Goal: Information Seeking & Learning: Learn about a topic

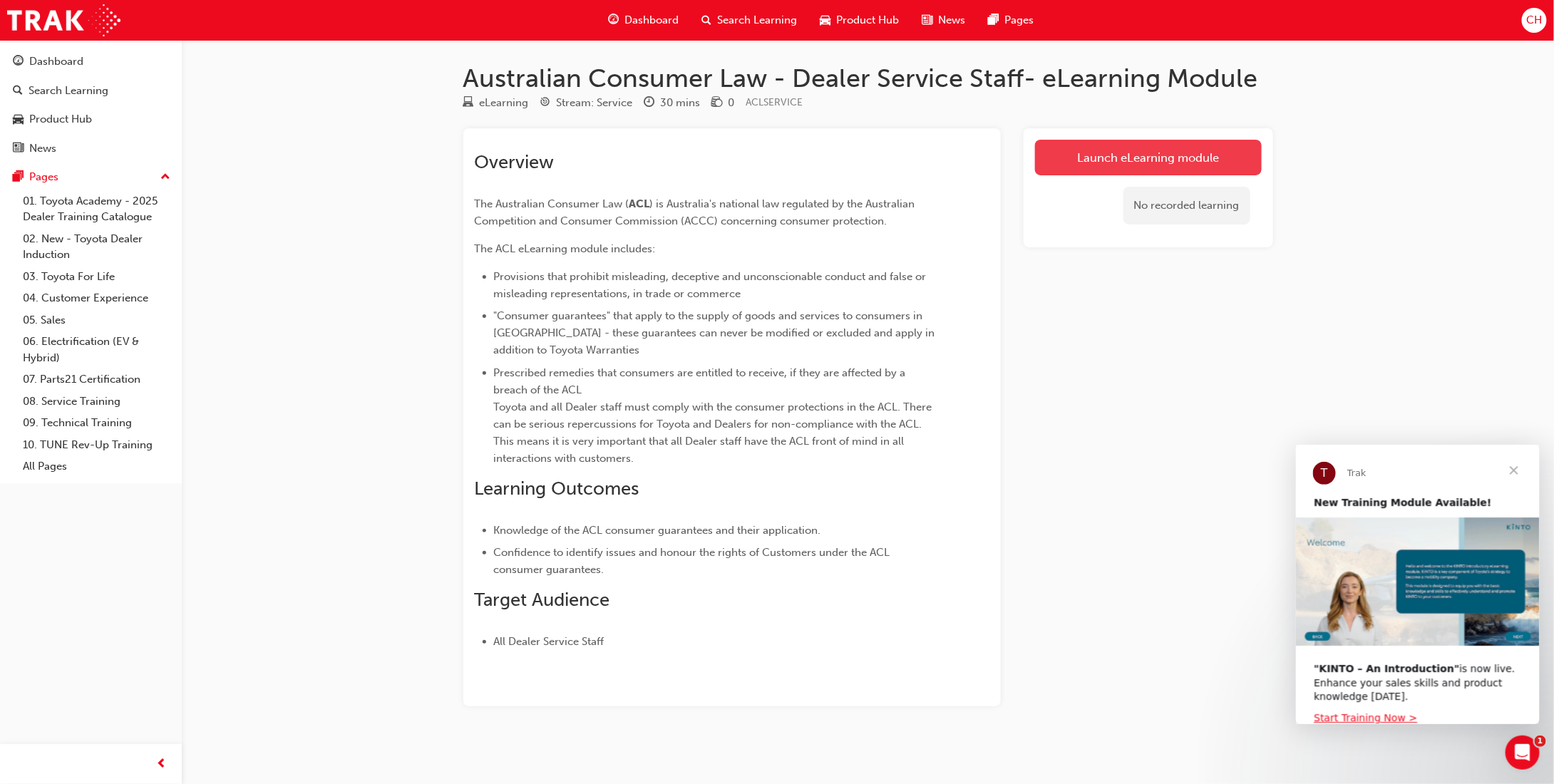
click at [861, 152] on link "Launch eLearning module" at bounding box center [1149, 157] width 227 height 35
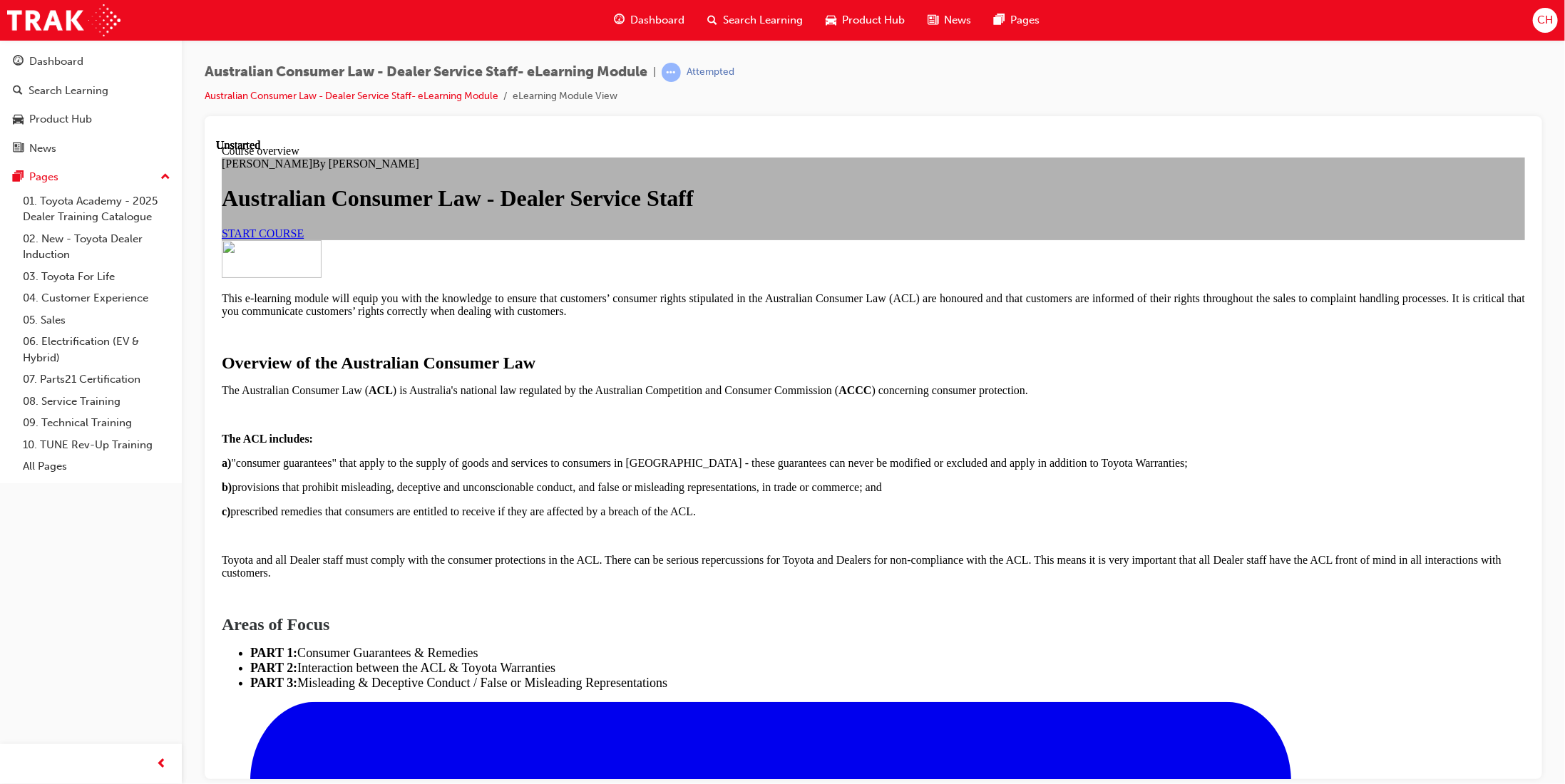
click at [303, 239] on link "START COURSE" at bounding box center [262, 232] width 82 height 12
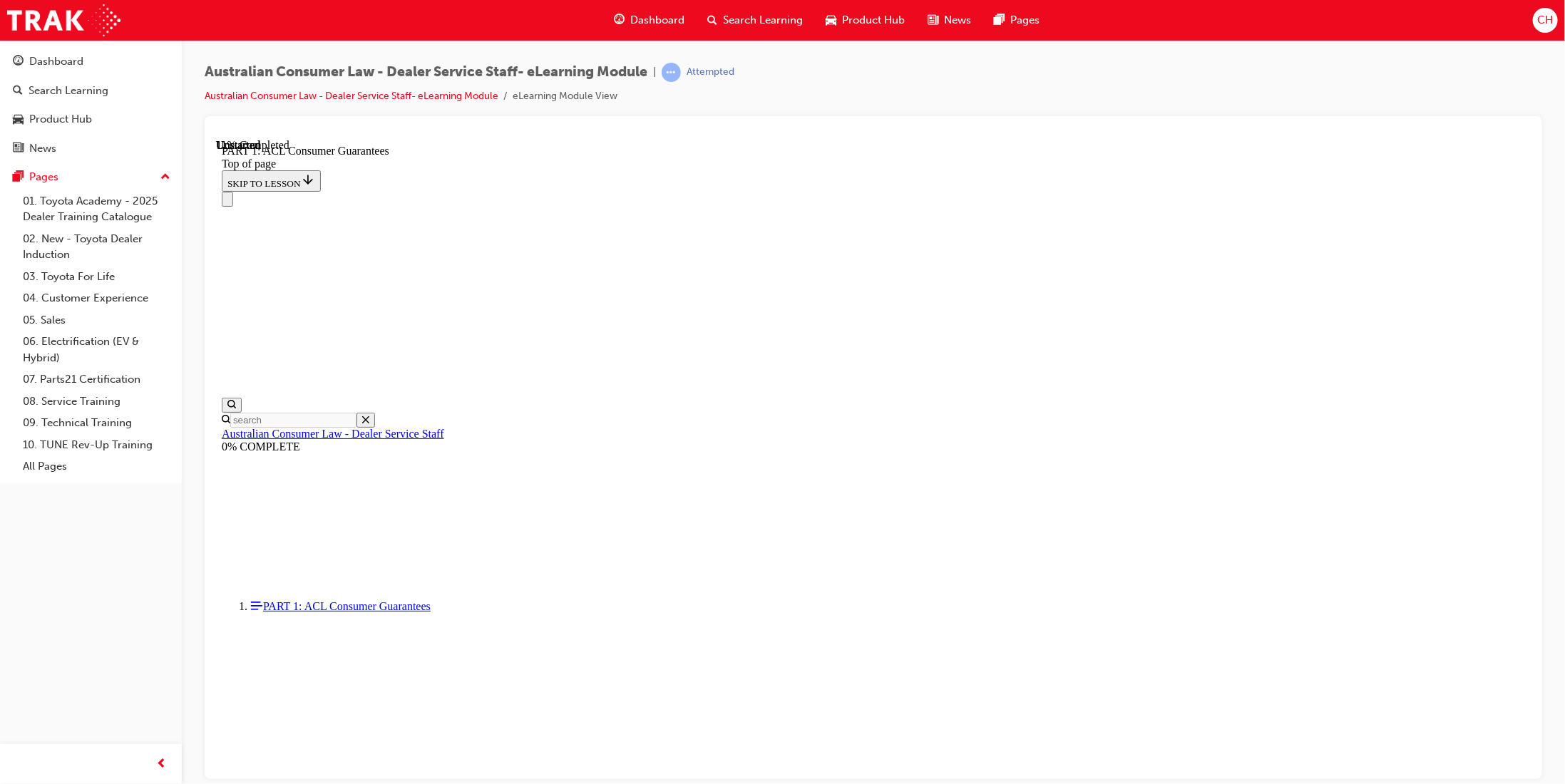
scroll to position [2182, 0]
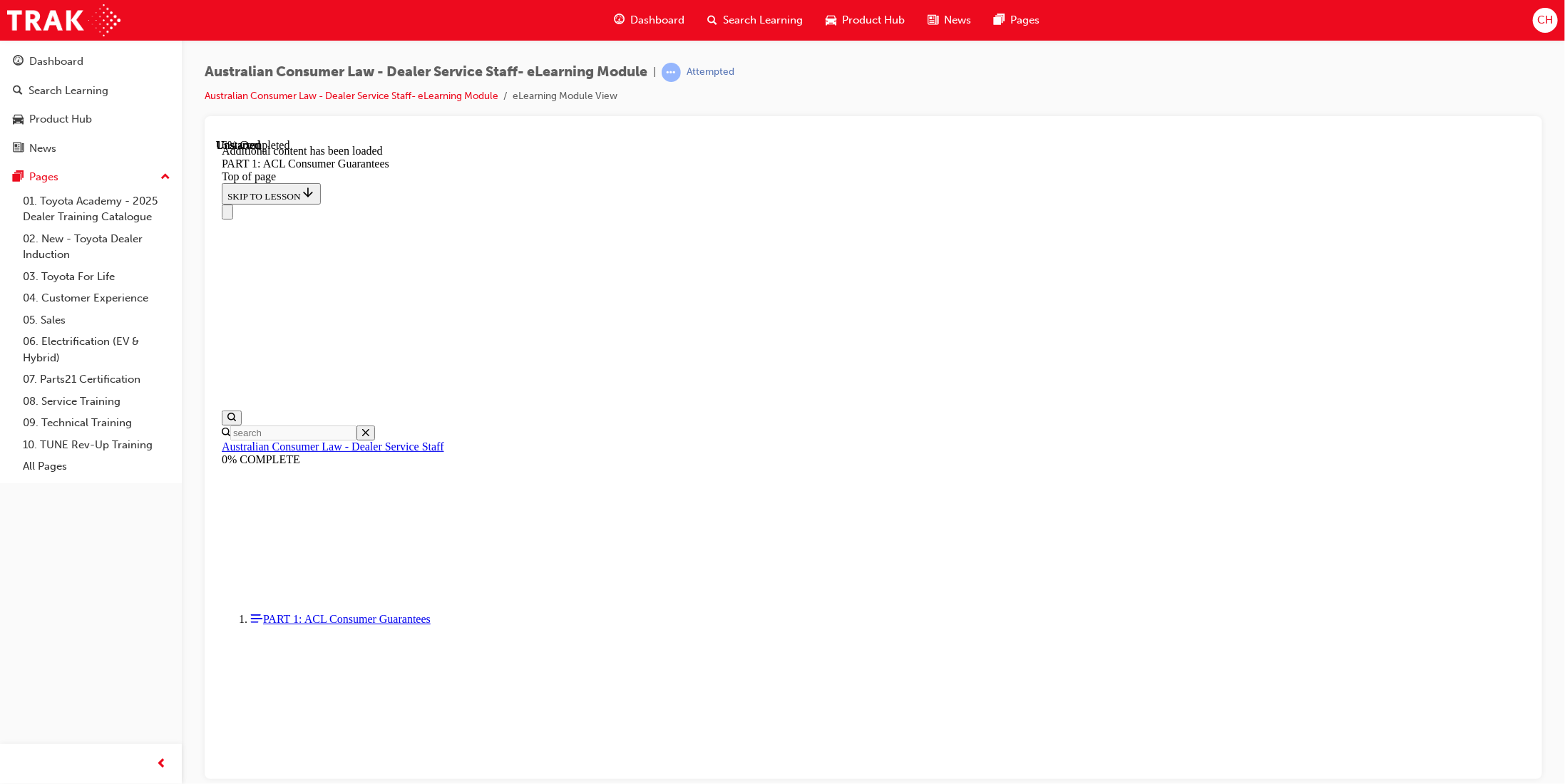
scroll to position [2620, 0]
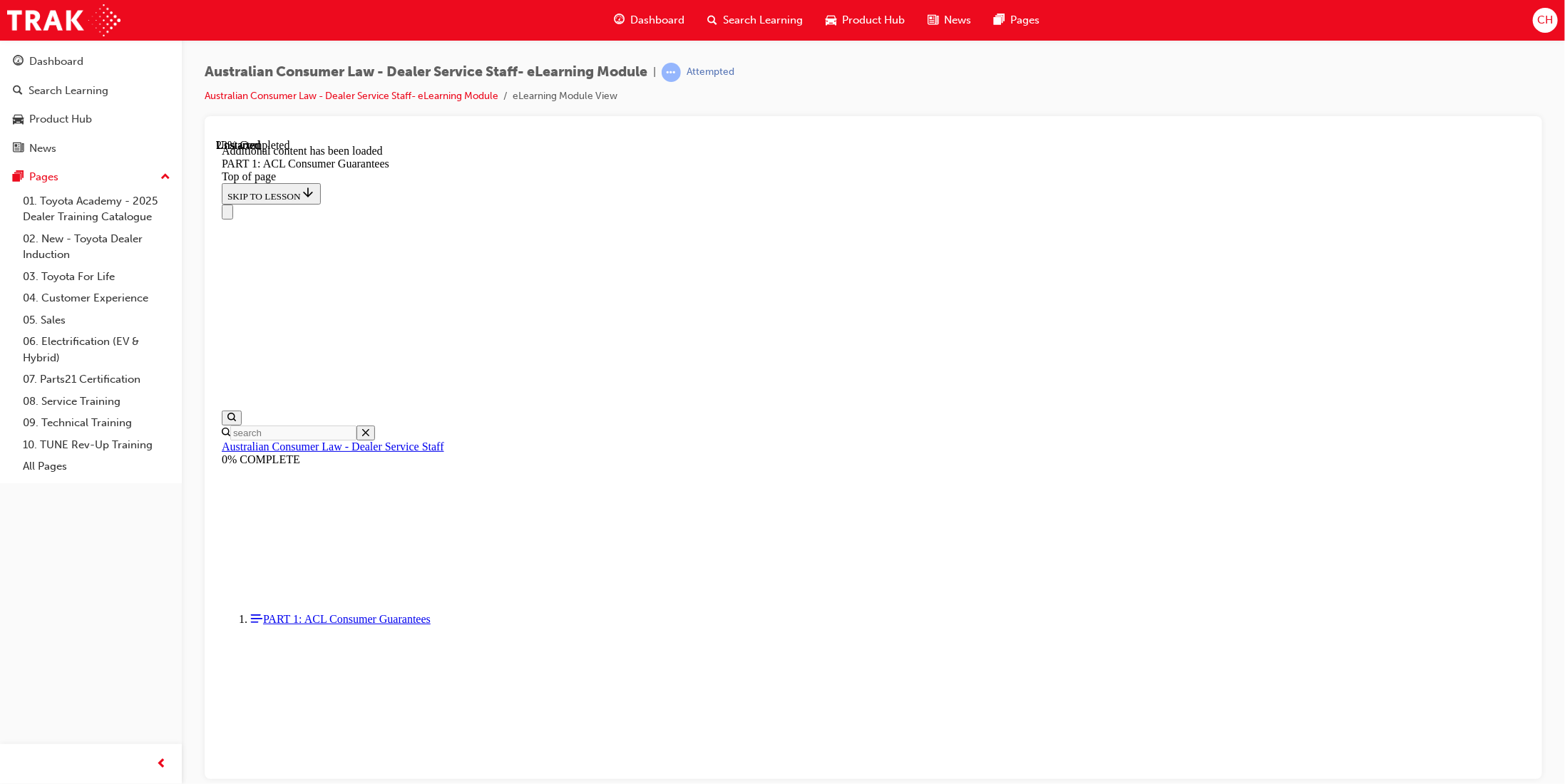
drag, startPoint x: 1298, startPoint y: 567, endPoint x: 1190, endPoint y: 572, distance: 108.1
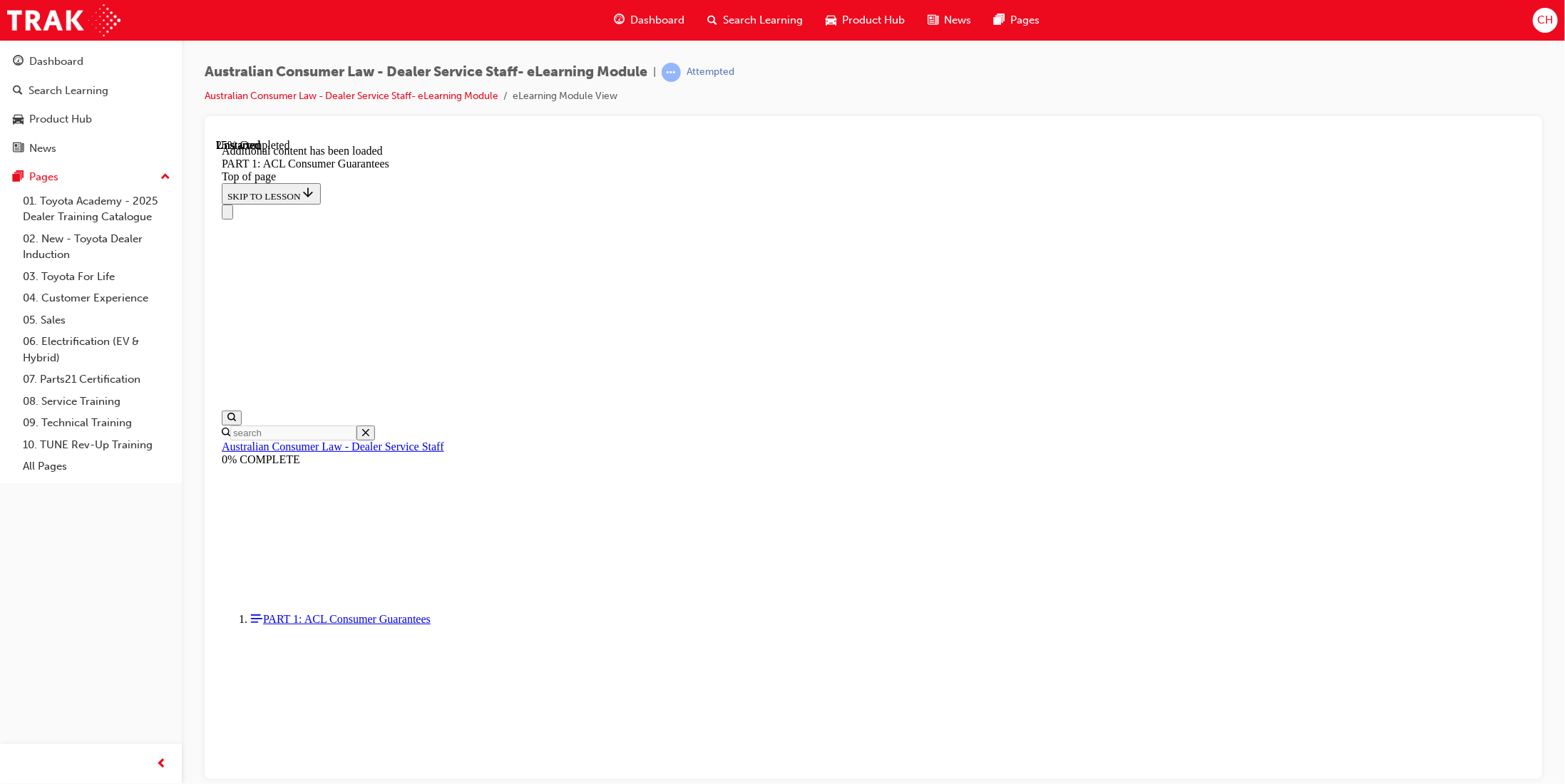
drag, startPoint x: 1244, startPoint y: 594, endPoint x: 1435, endPoint y: 659, distance: 201.8
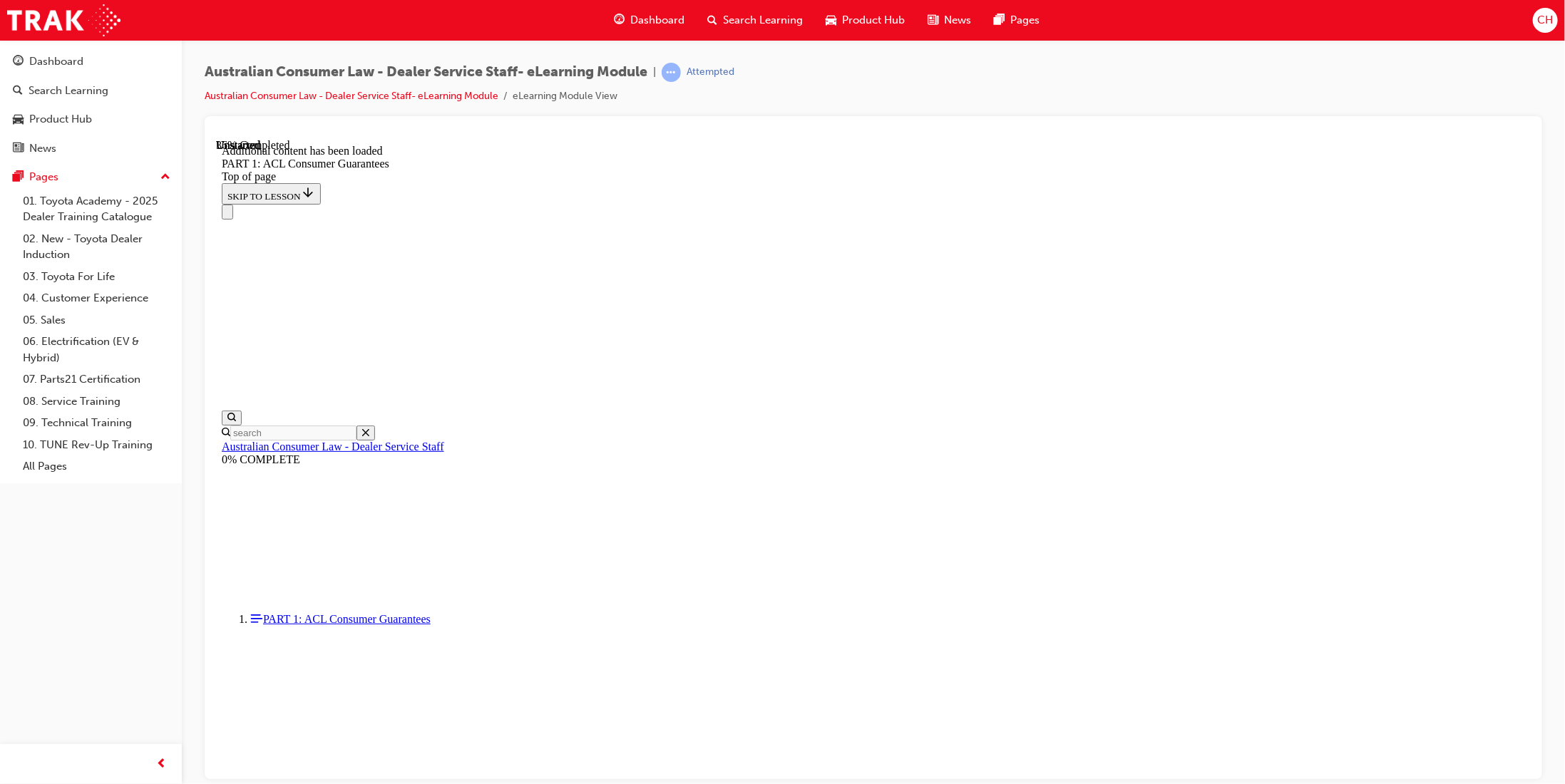
click at [861, 380] on div "Australian Consumer Law - Dealer Service Staff- eLearning Module | Attempted Au…" at bounding box center [874, 394] width 1383 height 709
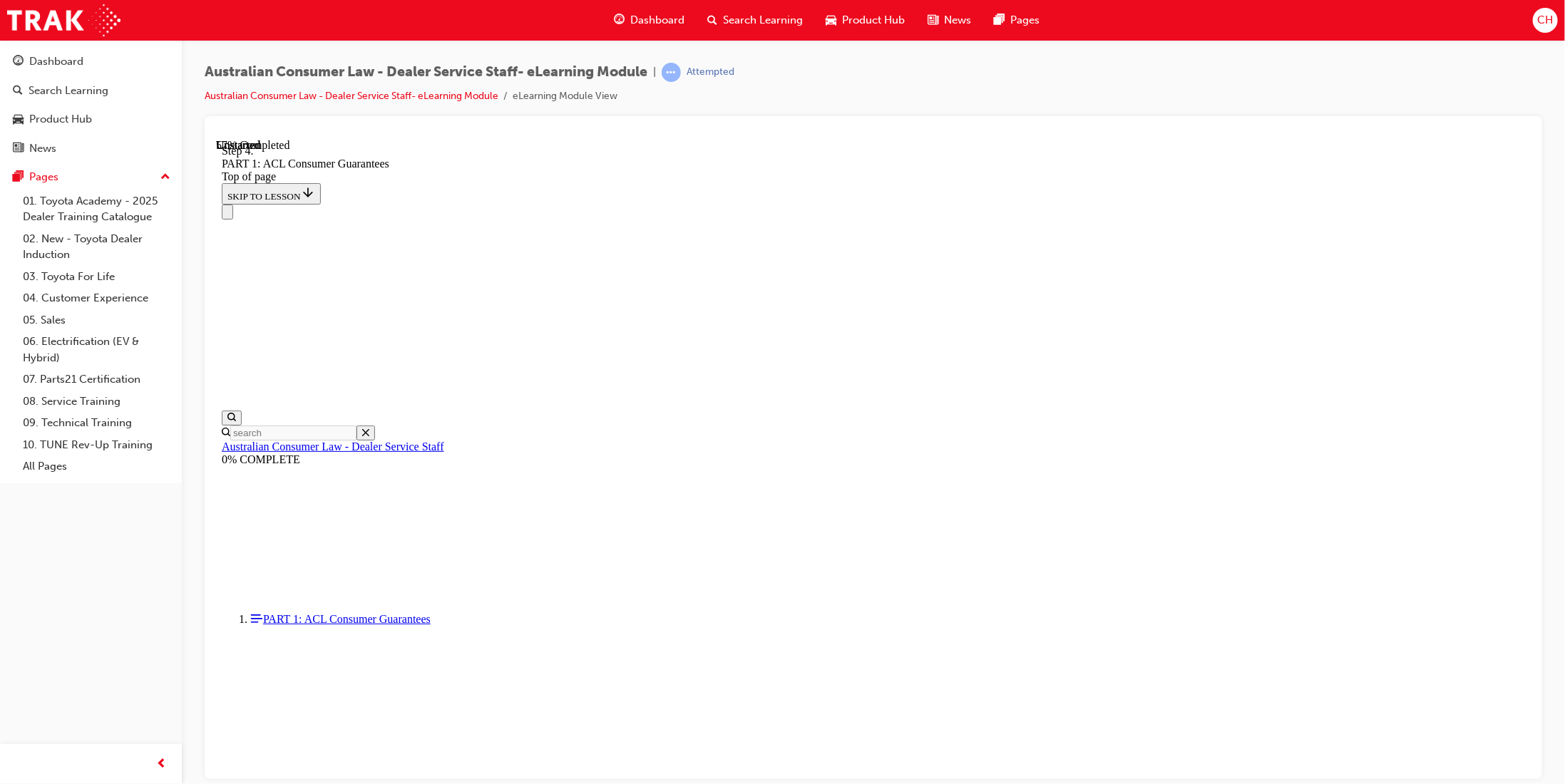
scroll to position [6810, 0]
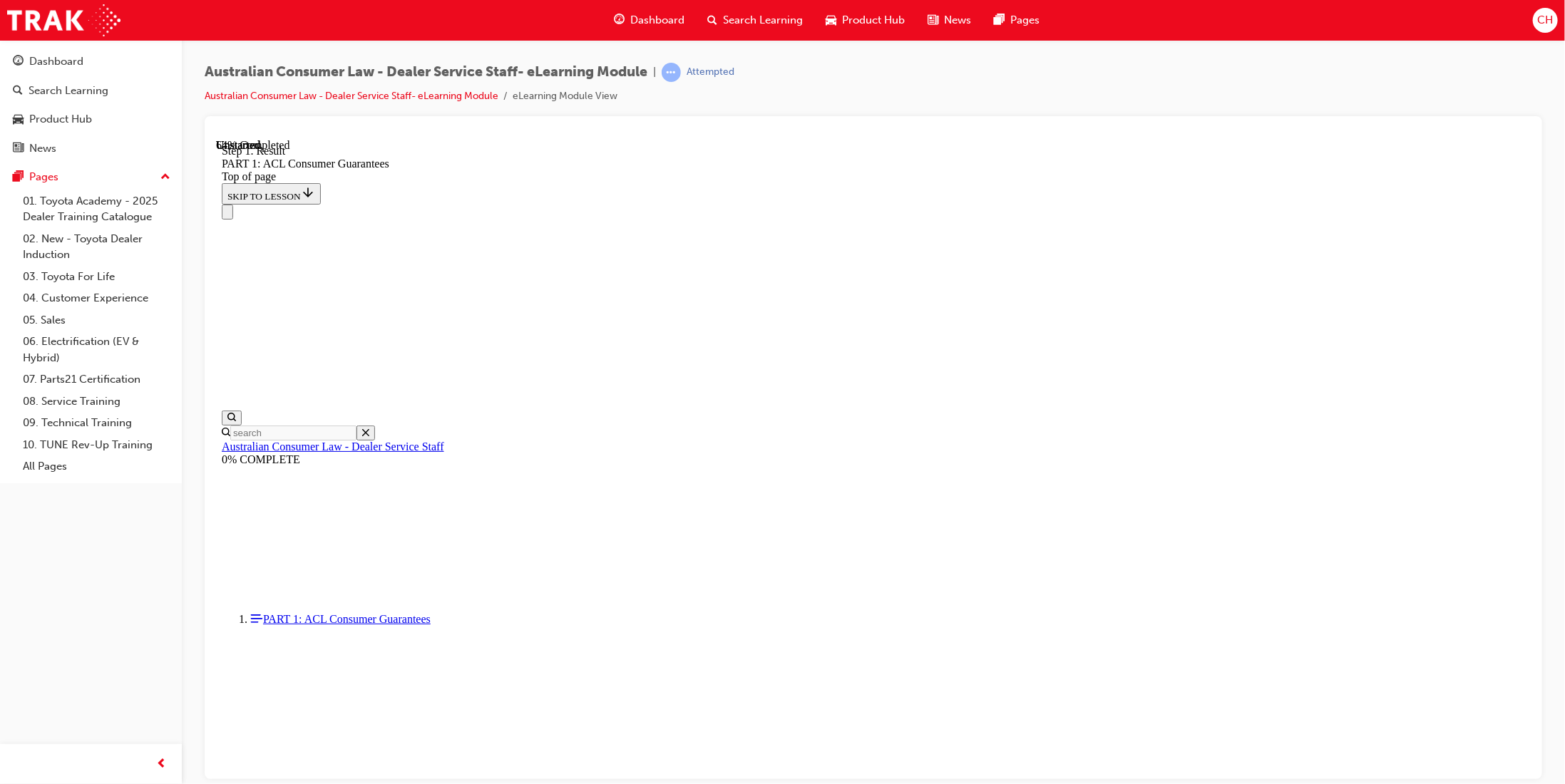
scroll to position [8069, 0]
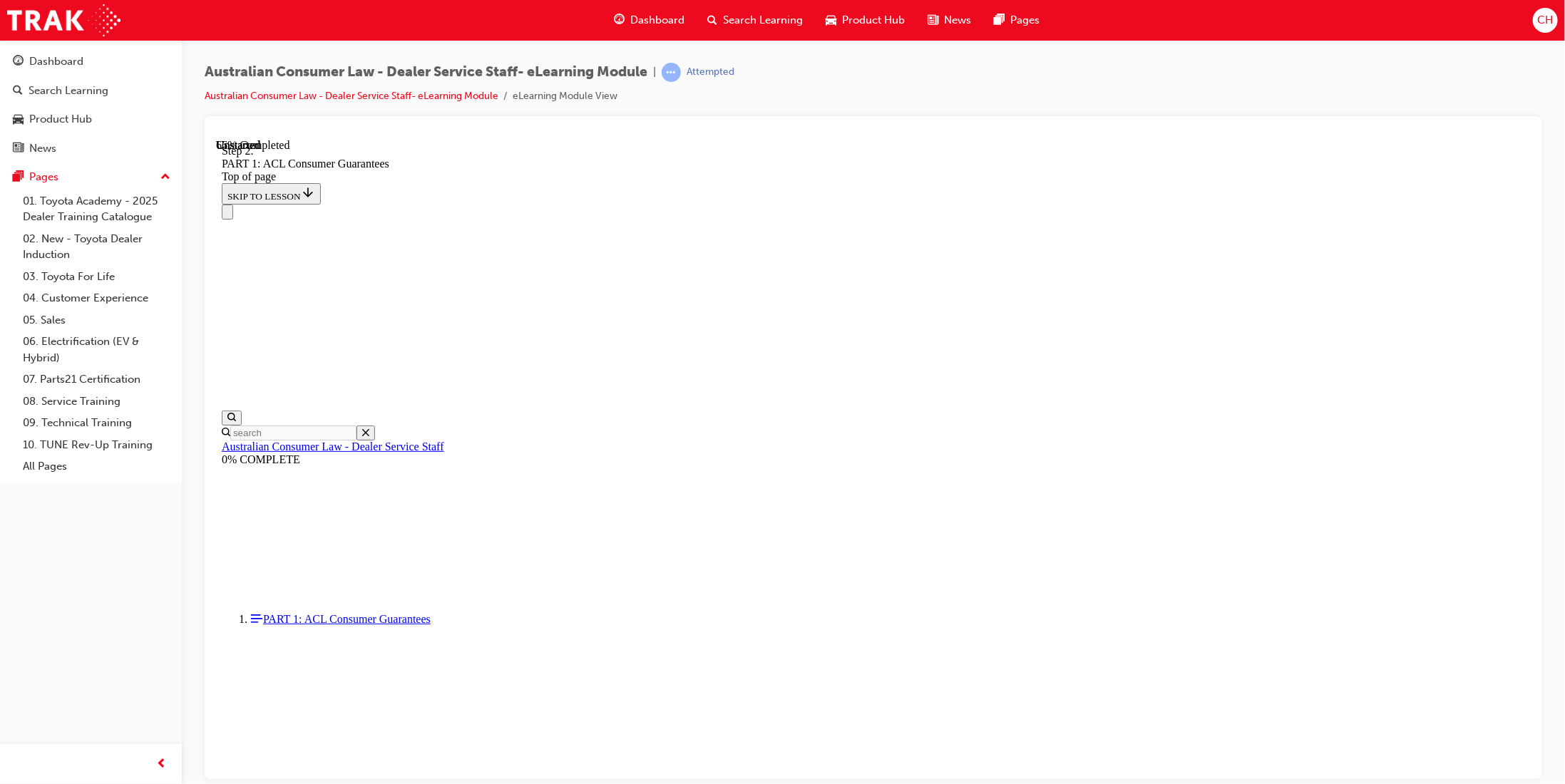
drag, startPoint x: 1010, startPoint y: 491, endPoint x: 1032, endPoint y: 493, distance: 22.1
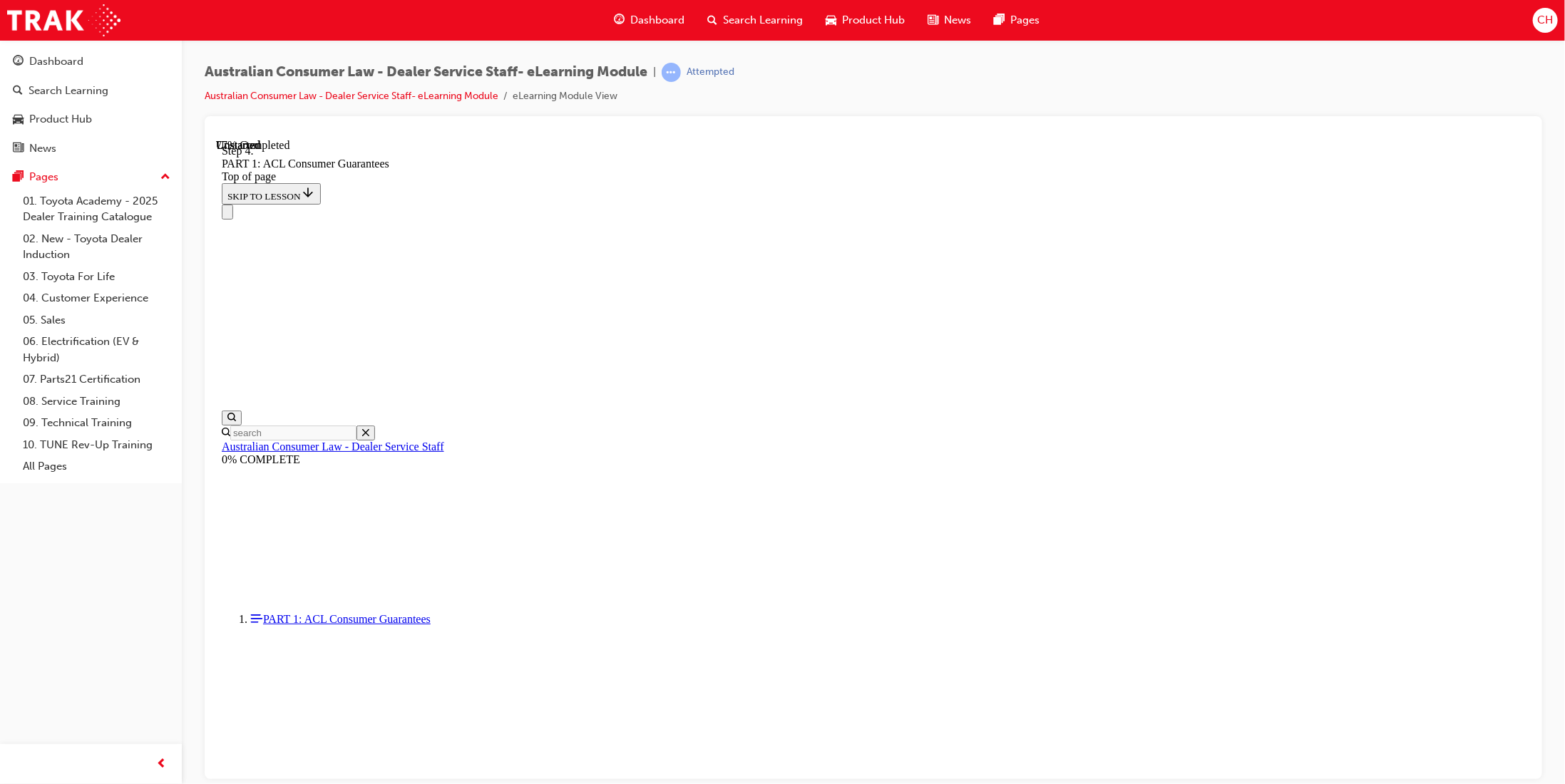
scroll to position [10839, 0]
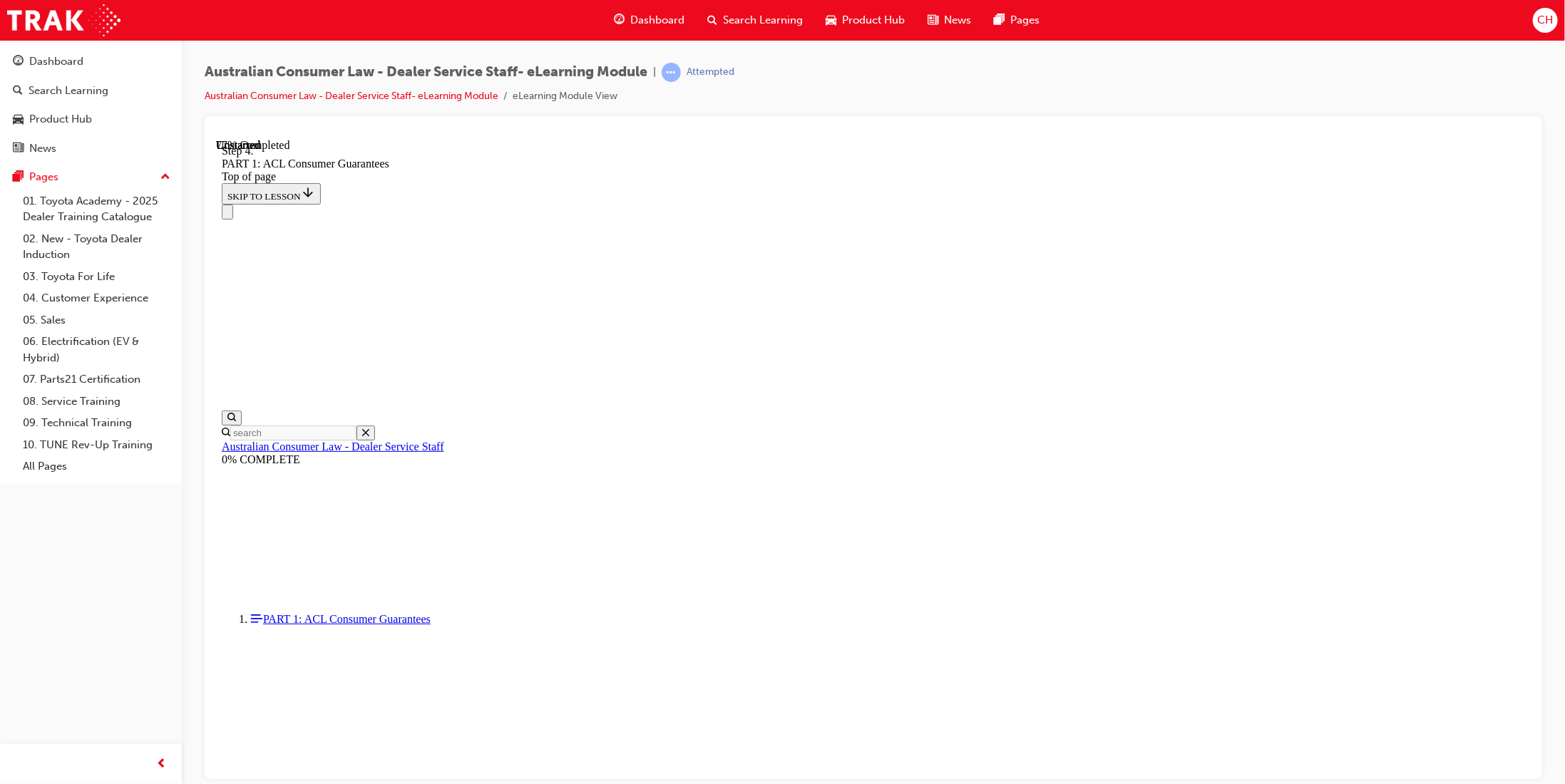
drag, startPoint x: 1327, startPoint y: 575, endPoint x: 1246, endPoint y: 571, distance: 81.1
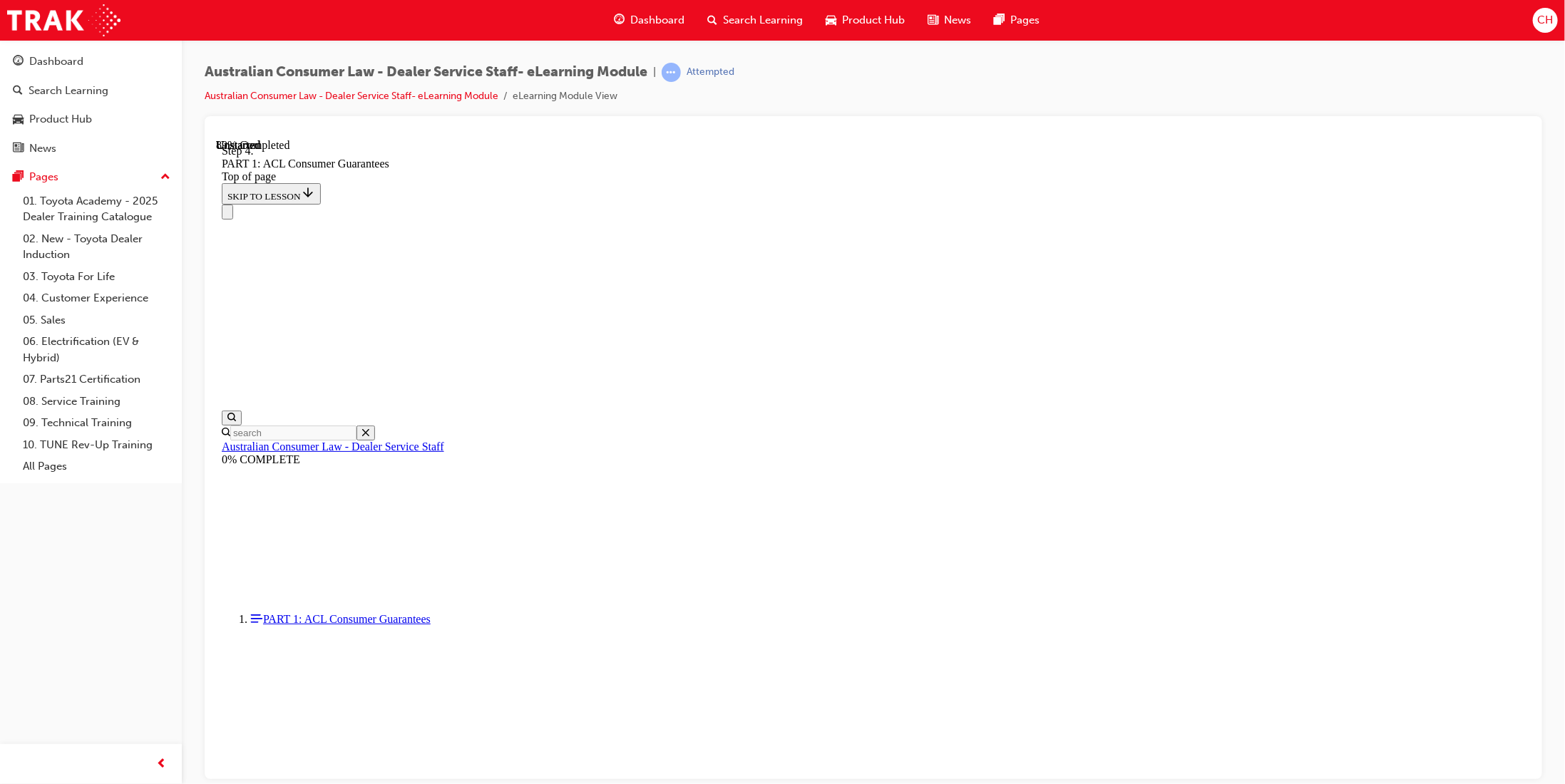
drag, startPoint x: 814, startPoint y: 616, endPoint x: 1067, endPoint y: 283, distance: 418.2
drag, startPoint x: 841, startPoint y: 621, endPoint x: 969, endPoint y: 369, distance: 282.6
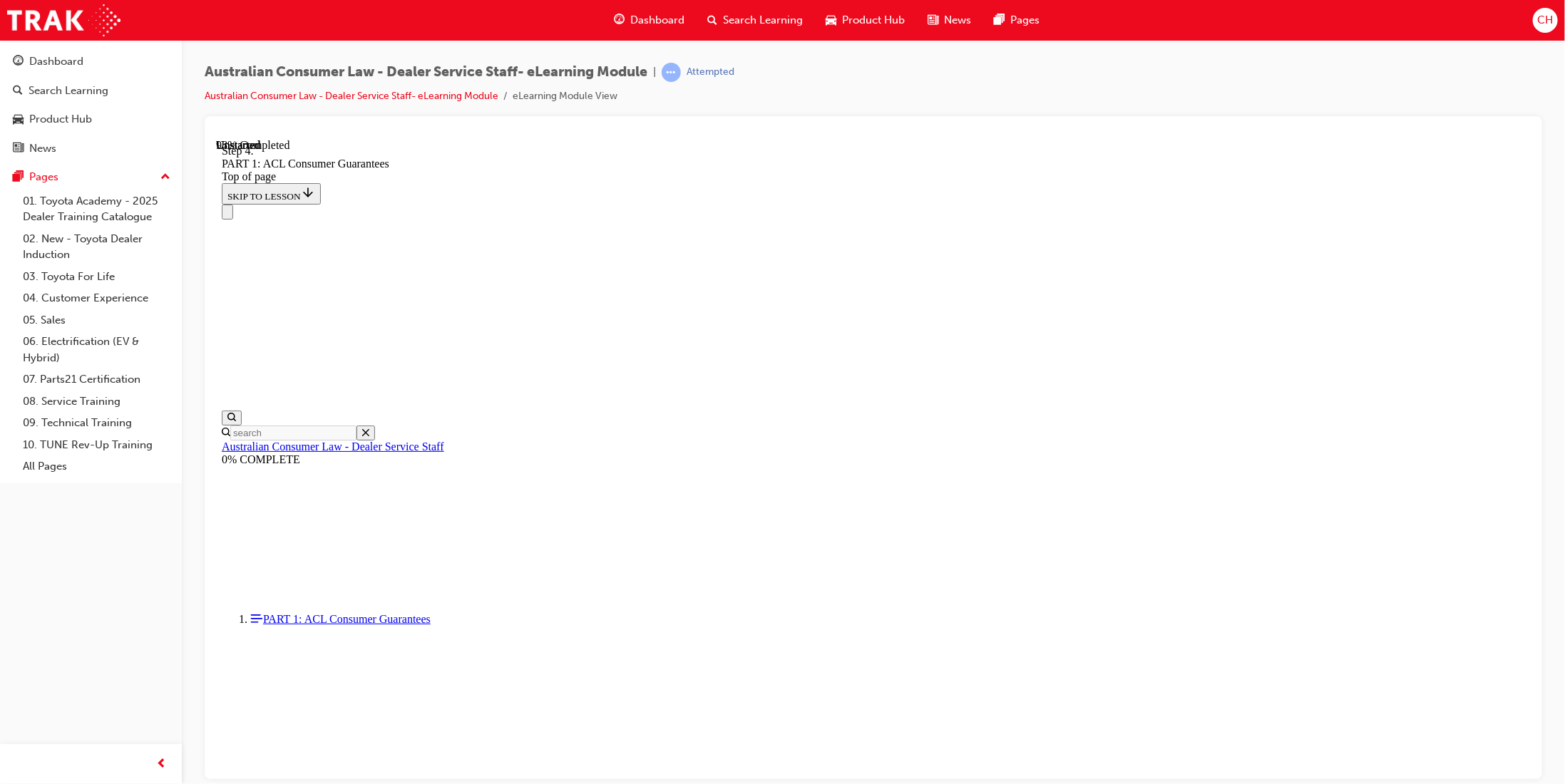
drag, startPoint x: 830, startPoint y: 458, endPoint x: 885, endPoint y: 456, distance: 55.0
drag, startPoint x: 859, startPoint y: 632, endPoint x: 903, endPoint y: 535, distance: 106.5
drag, startPoint x: 830, startPoint y: 614, endPoint x: 886, endPoint y: 606, distance: 56.6
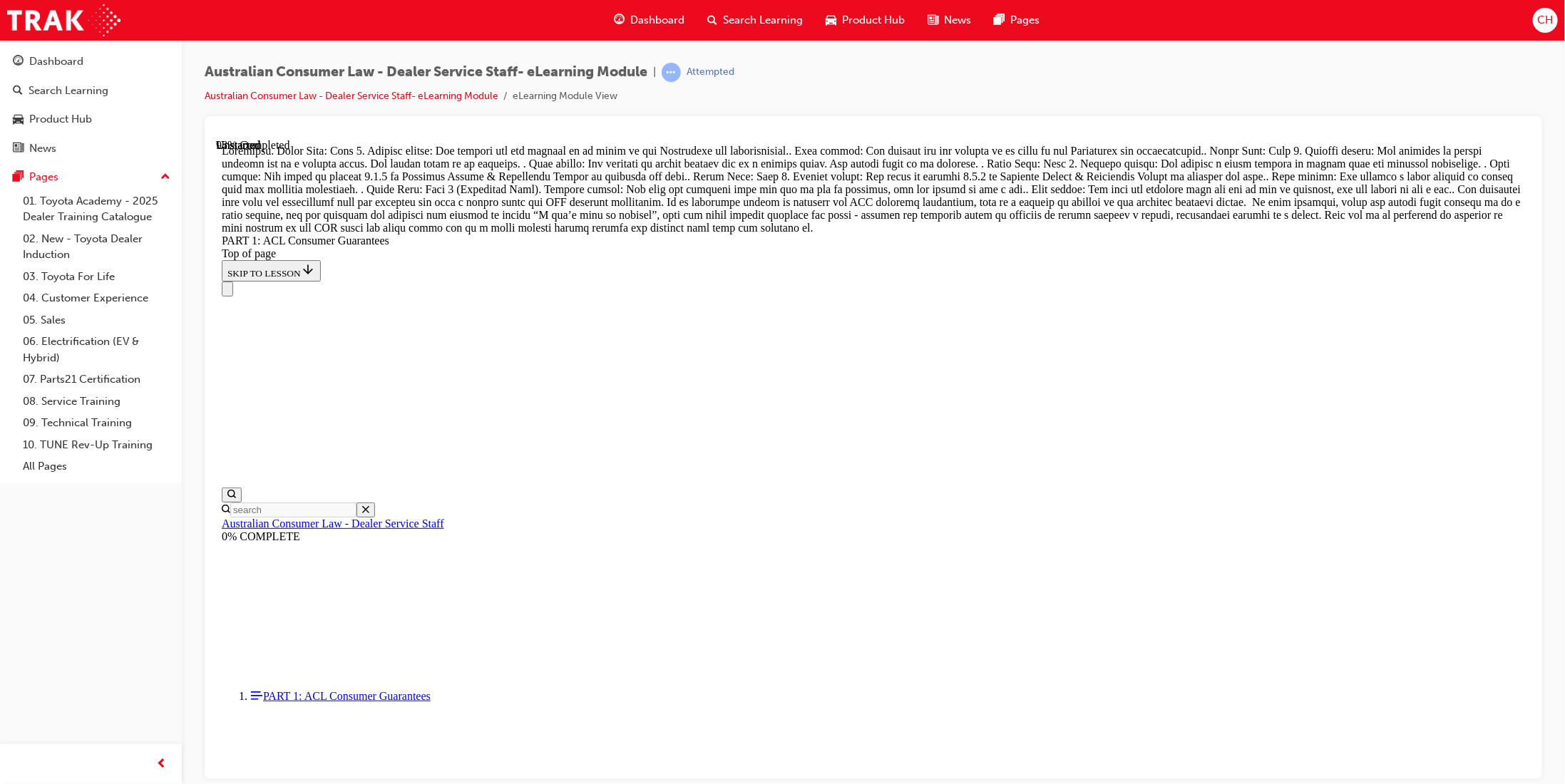
scroll to position [15416, 0]
drag, startPoint x: 804, startPoint y: 497, endPoint x: 888, endPoint y: 243, distance: 267.5
drag, startPoint x: 865, startPoint y: 334, endPoint x: 913, endPoint y: 331, distance: 48.1
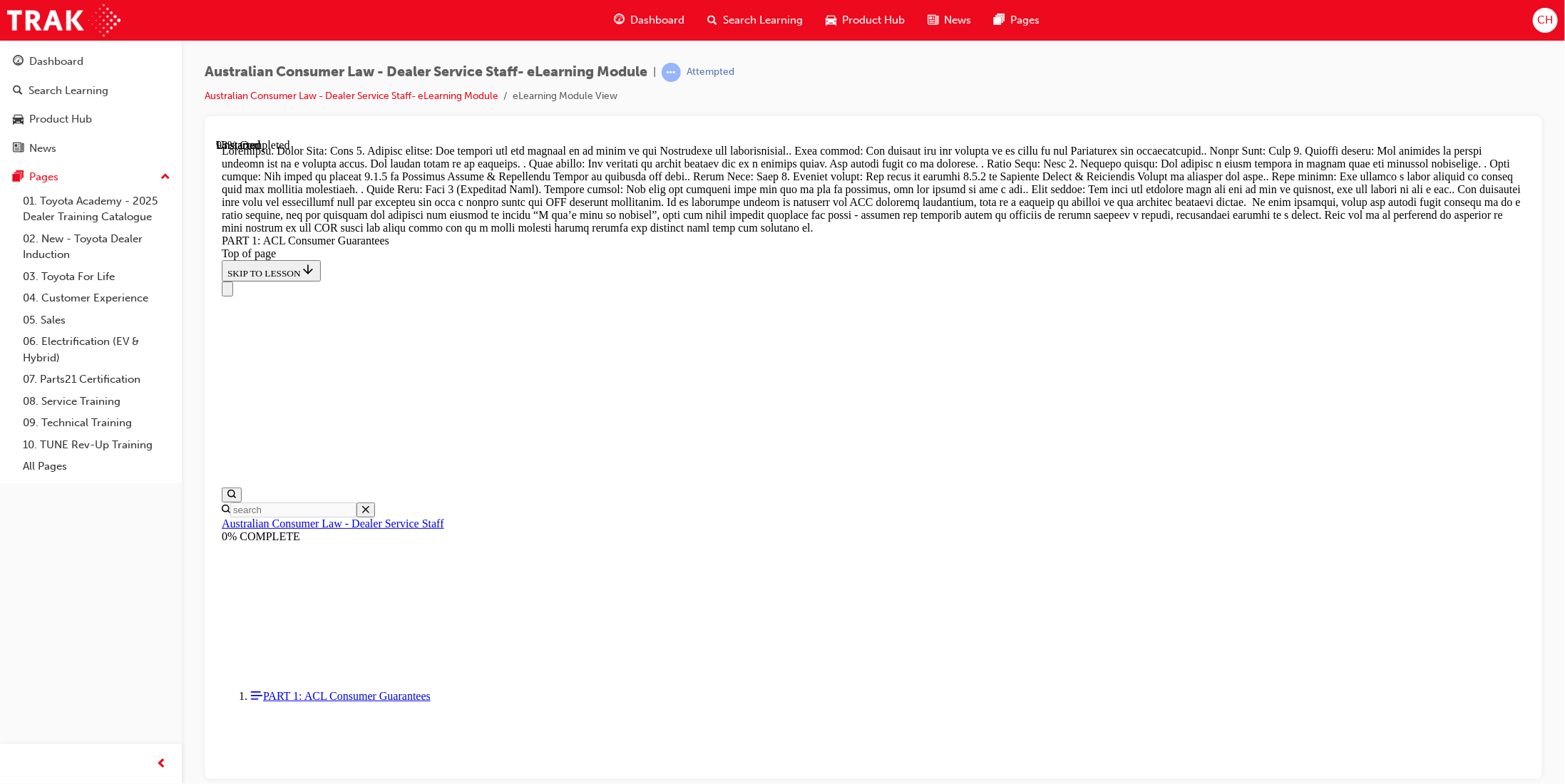
drag, startPoint x: 880, startPoint y: 579, endPoint x: 889, endPoint y: 580, distance: 9.1
drag, startPoint x: 875, startPoint y: 328, endPoint x: 873, endPoint y: 412, distance: 84.0
drag, startPoint x: 826, startPoint y: 573, endPoint x: 871, endPoint y: 325, distance: 252.0
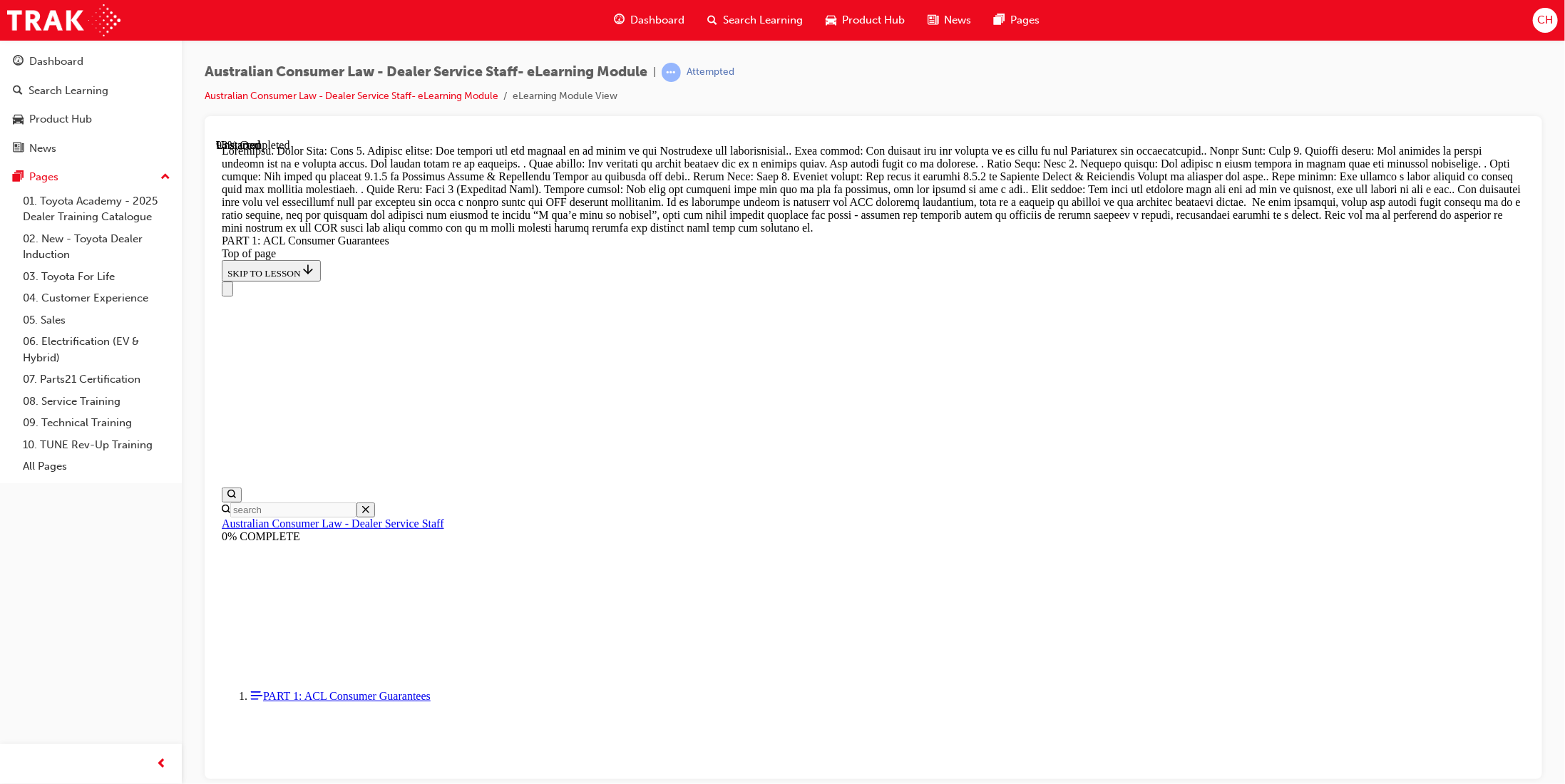
drag, startPoint x: 870, startPoint y: 516, endPoint x: 914, endPoint y: 516, distance: 44.0
drag, startPoint x: 853, startPoint y: 590, endPoint x: 901, endPoint y: 592, distance: 48.0
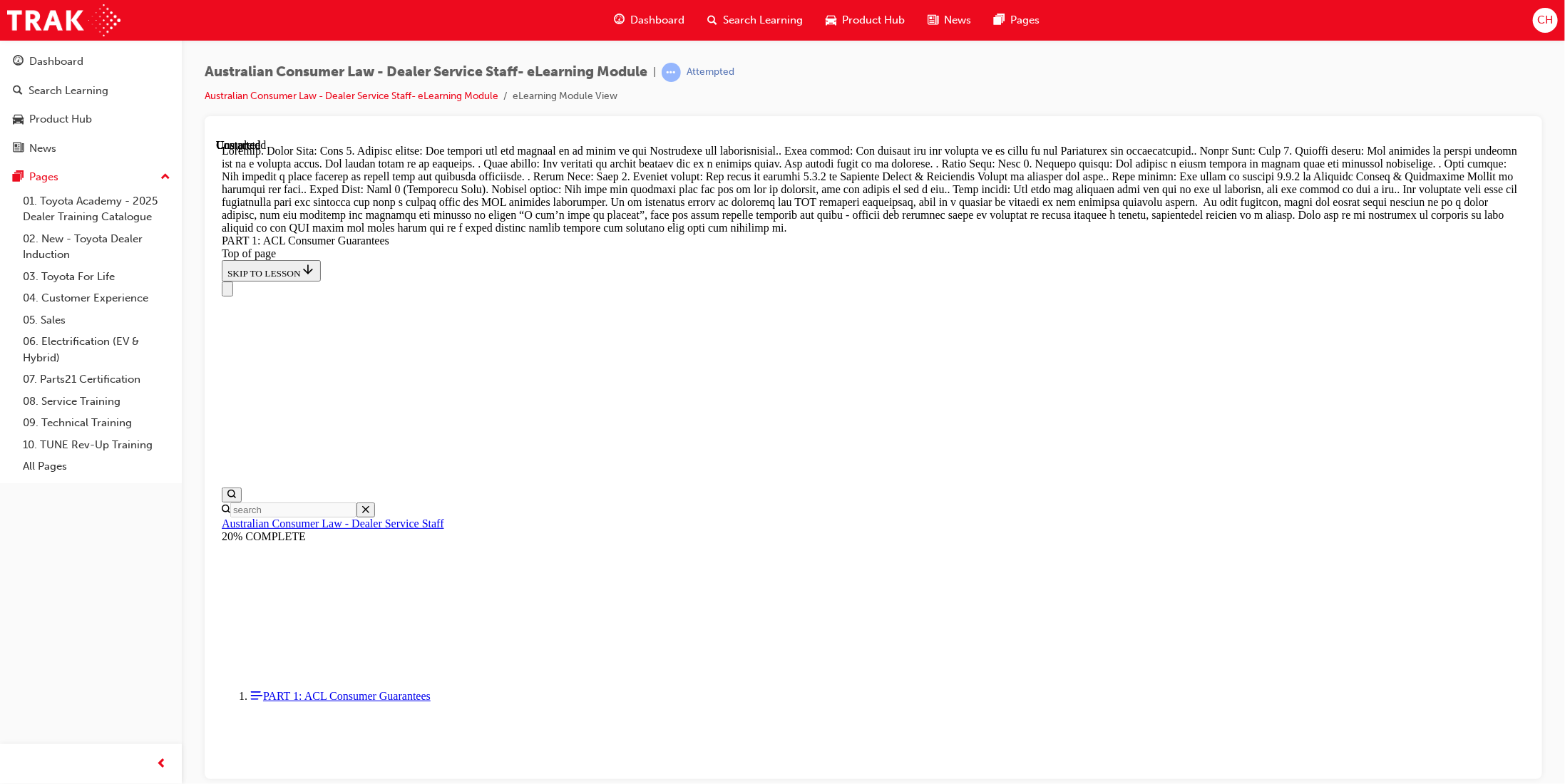
scroll to position [16265, 0]
drag, startPoint x: 355, startPoint y: 425, endPoint x: 516, endPoint y: 424, distance: 161.0
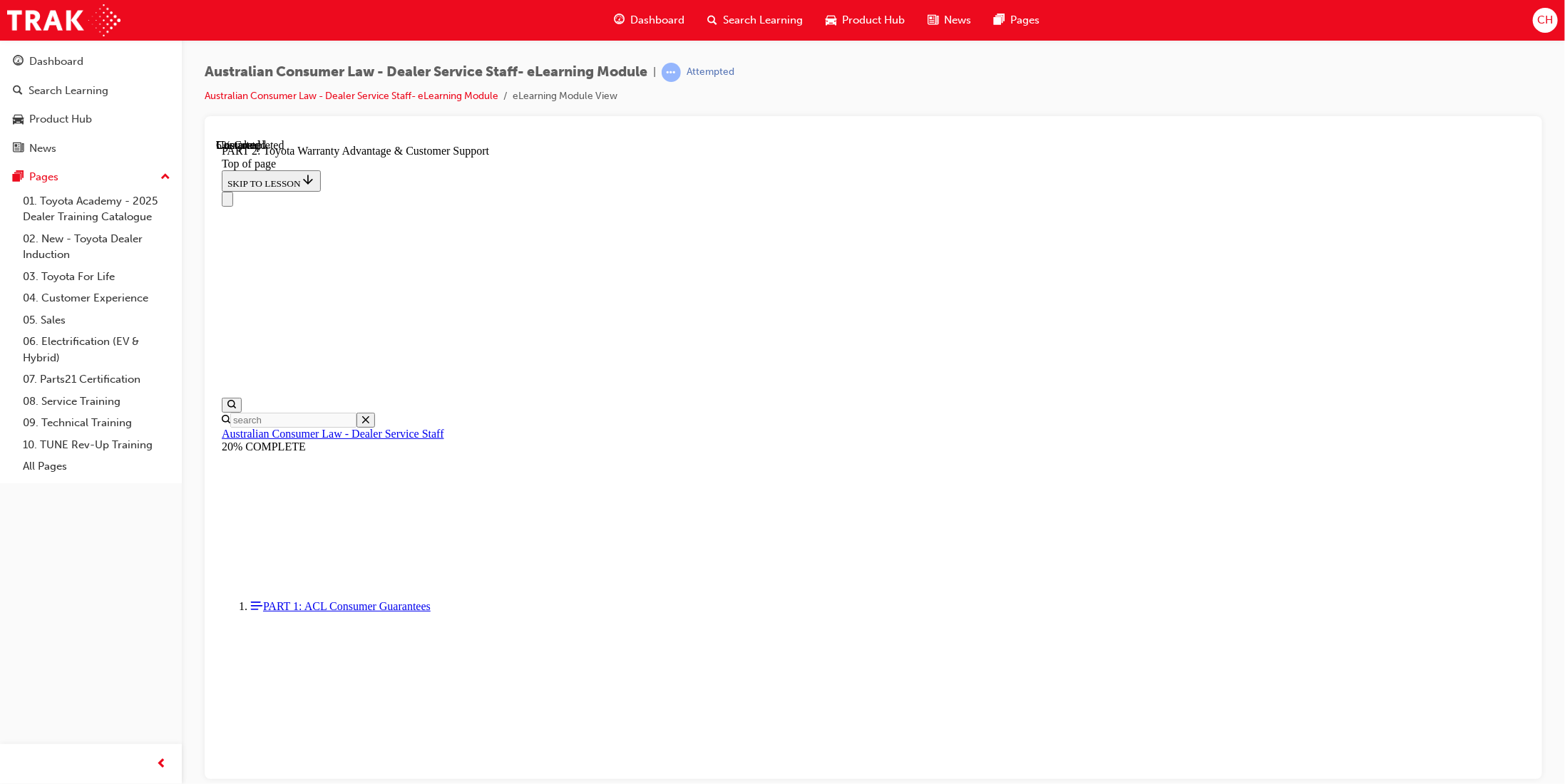
scroll to position [899, 0]
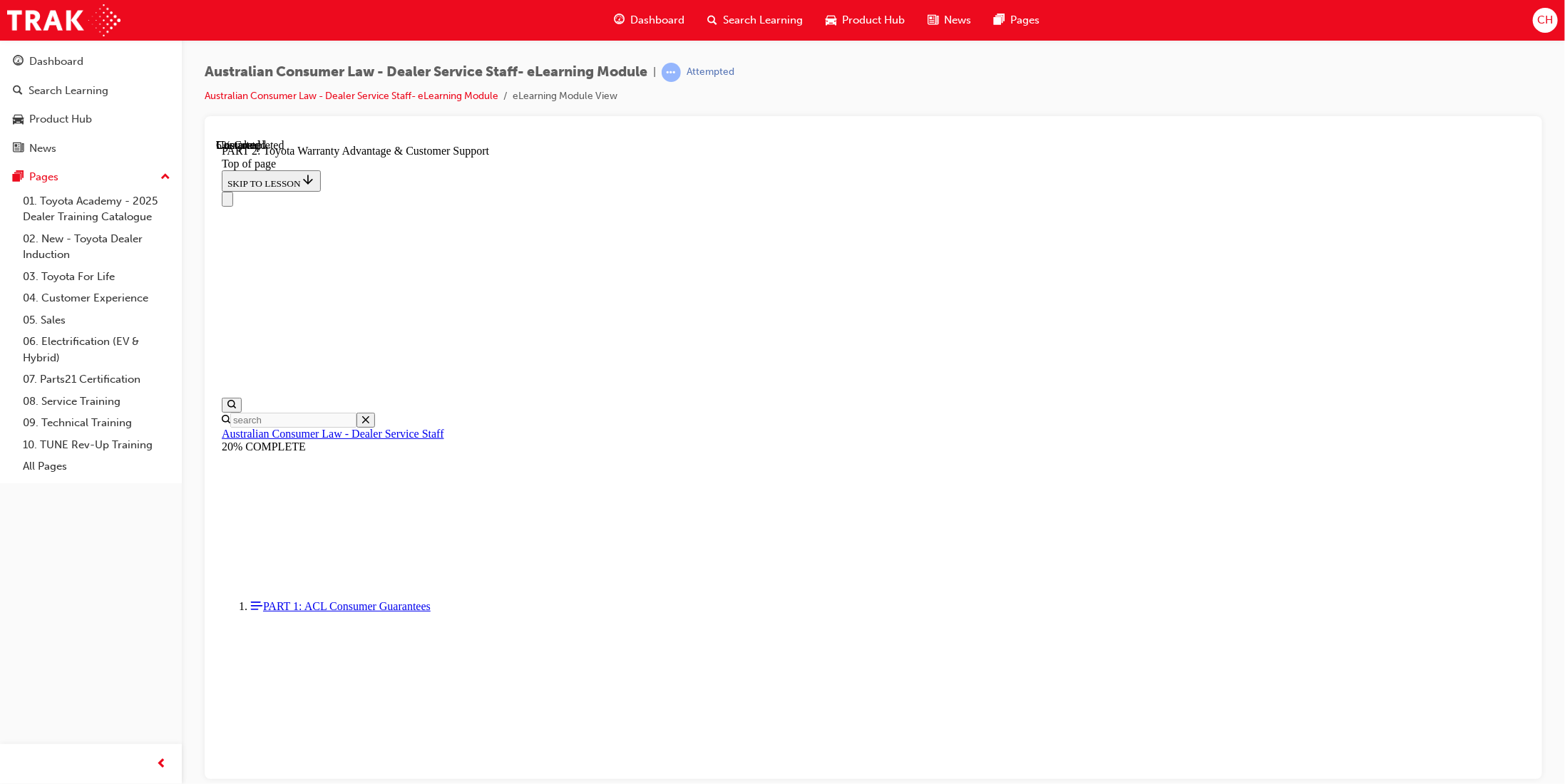
scroll to position [945, 0]
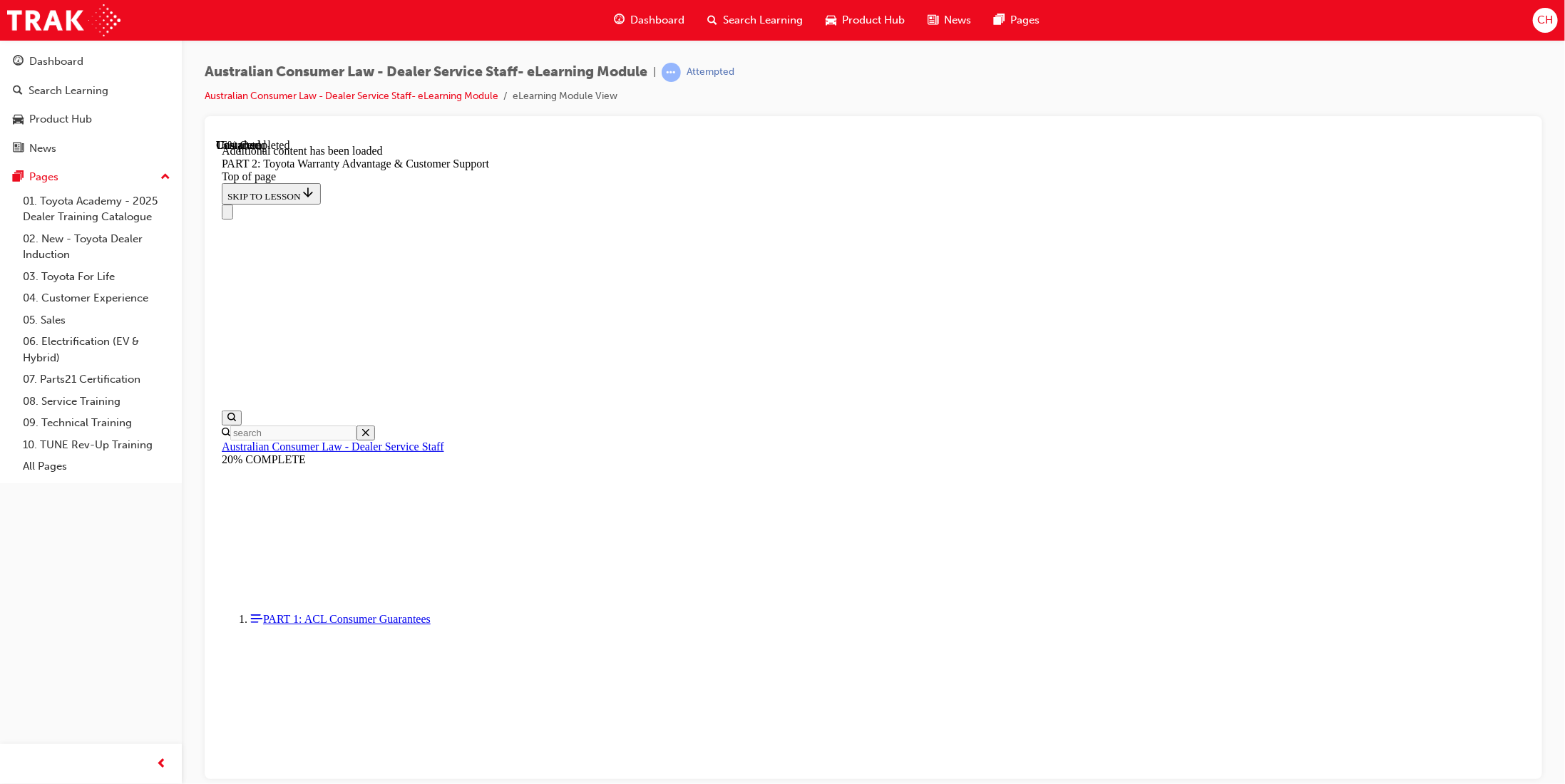
scroll to position [1432, 0]
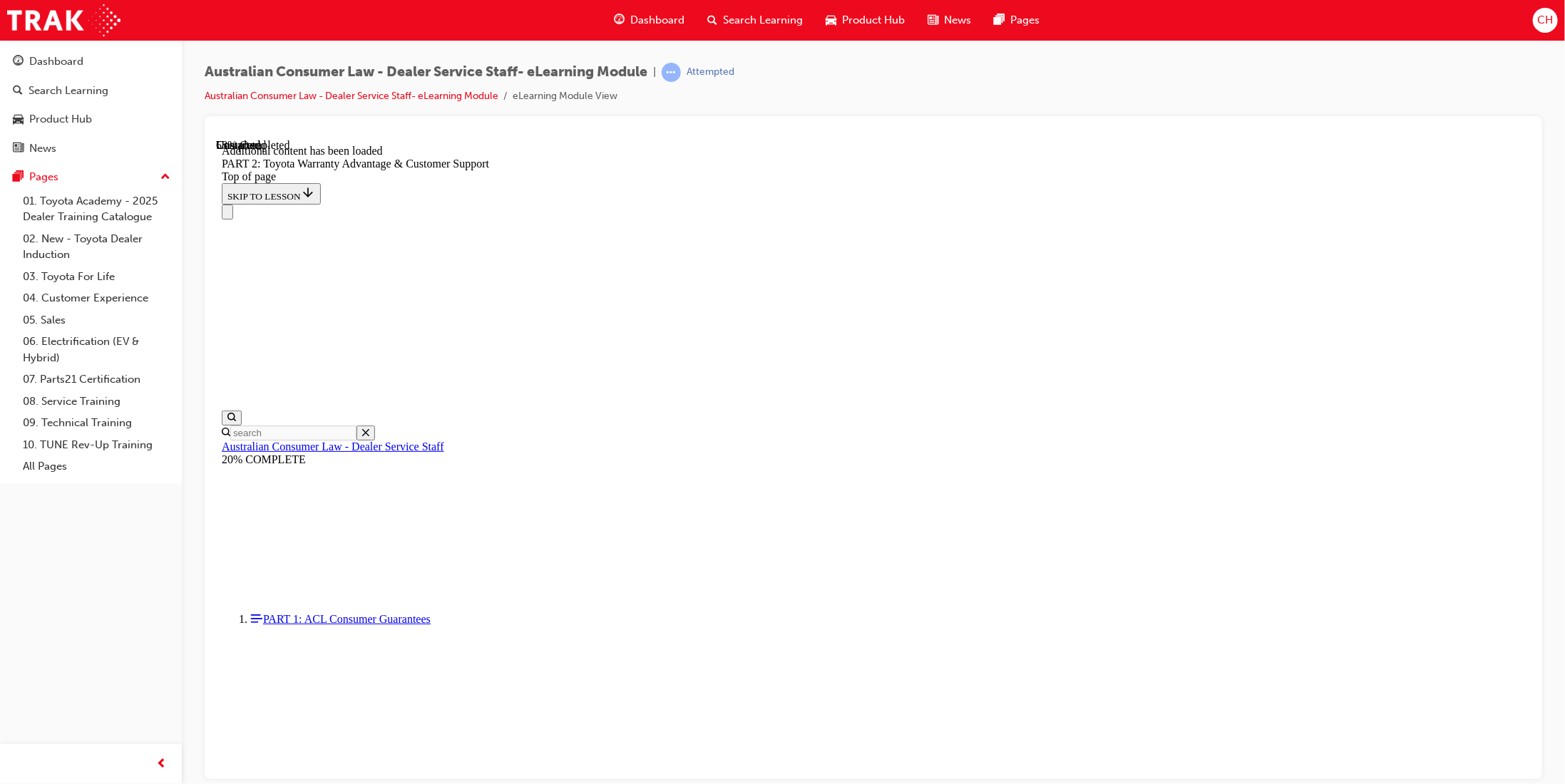
scroll to position [3028, 0]
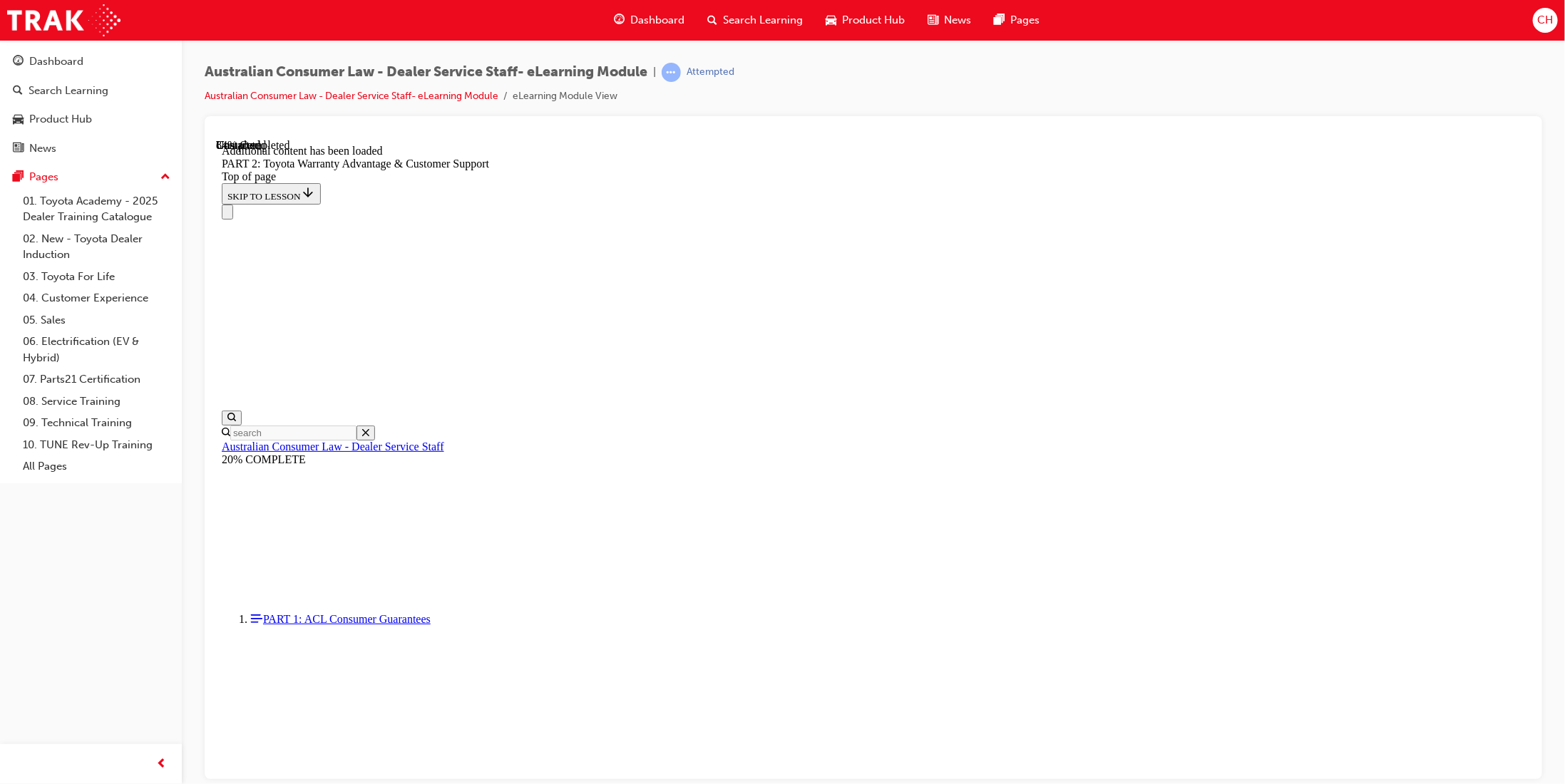
scroll to position [4688, 0]
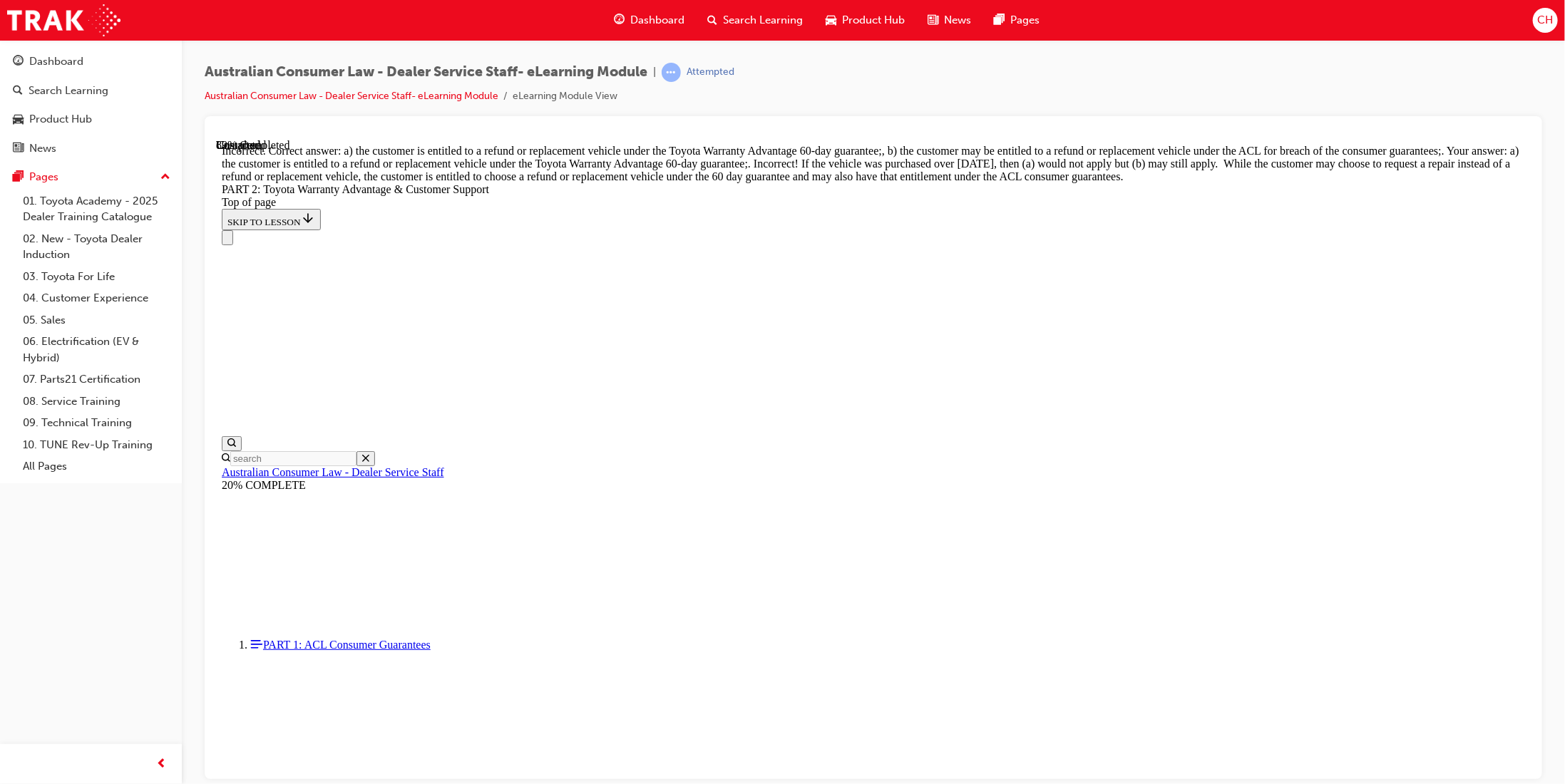
scroll to position [5326, 0]
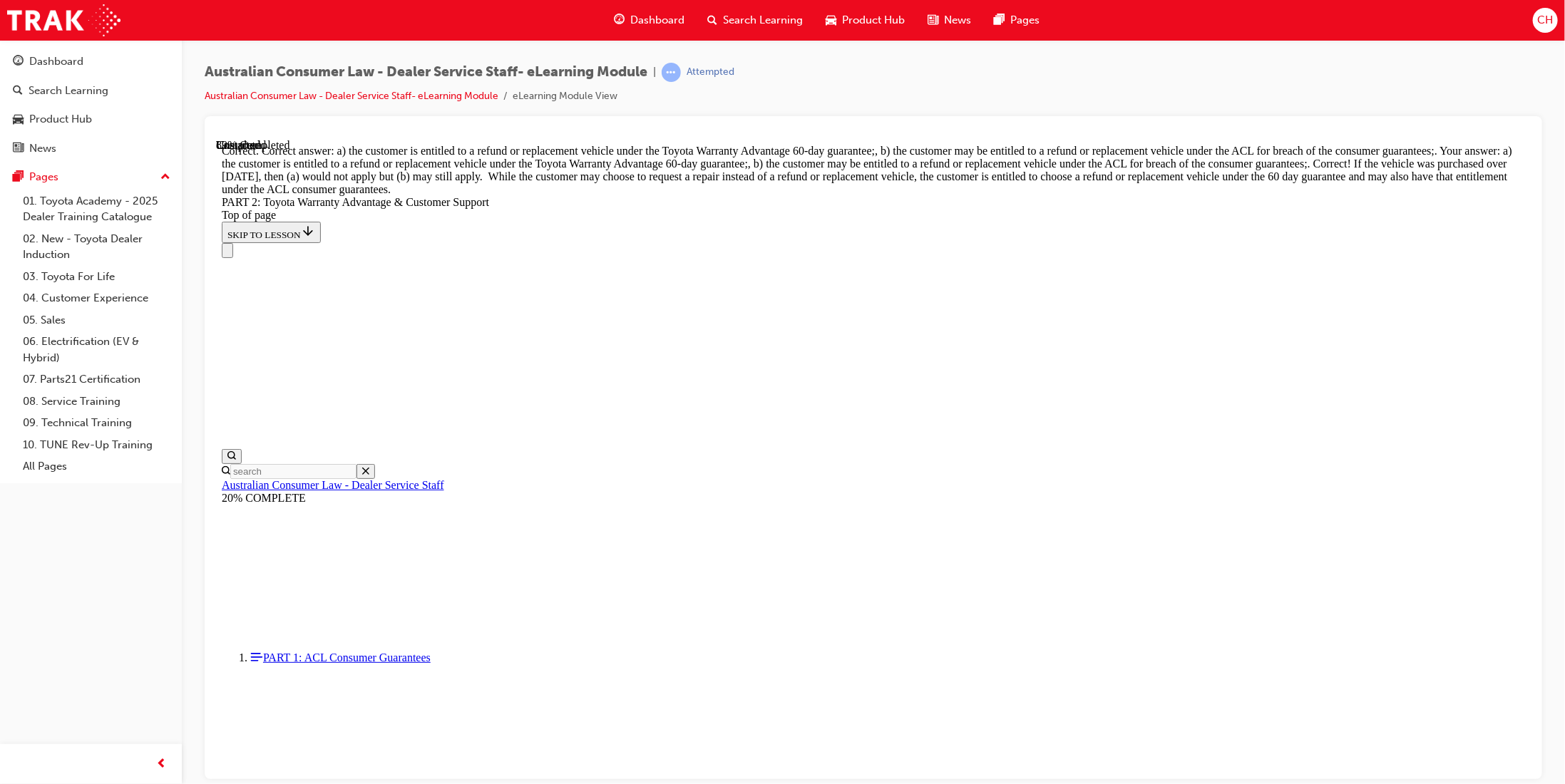
scroll to position [5472, 0]
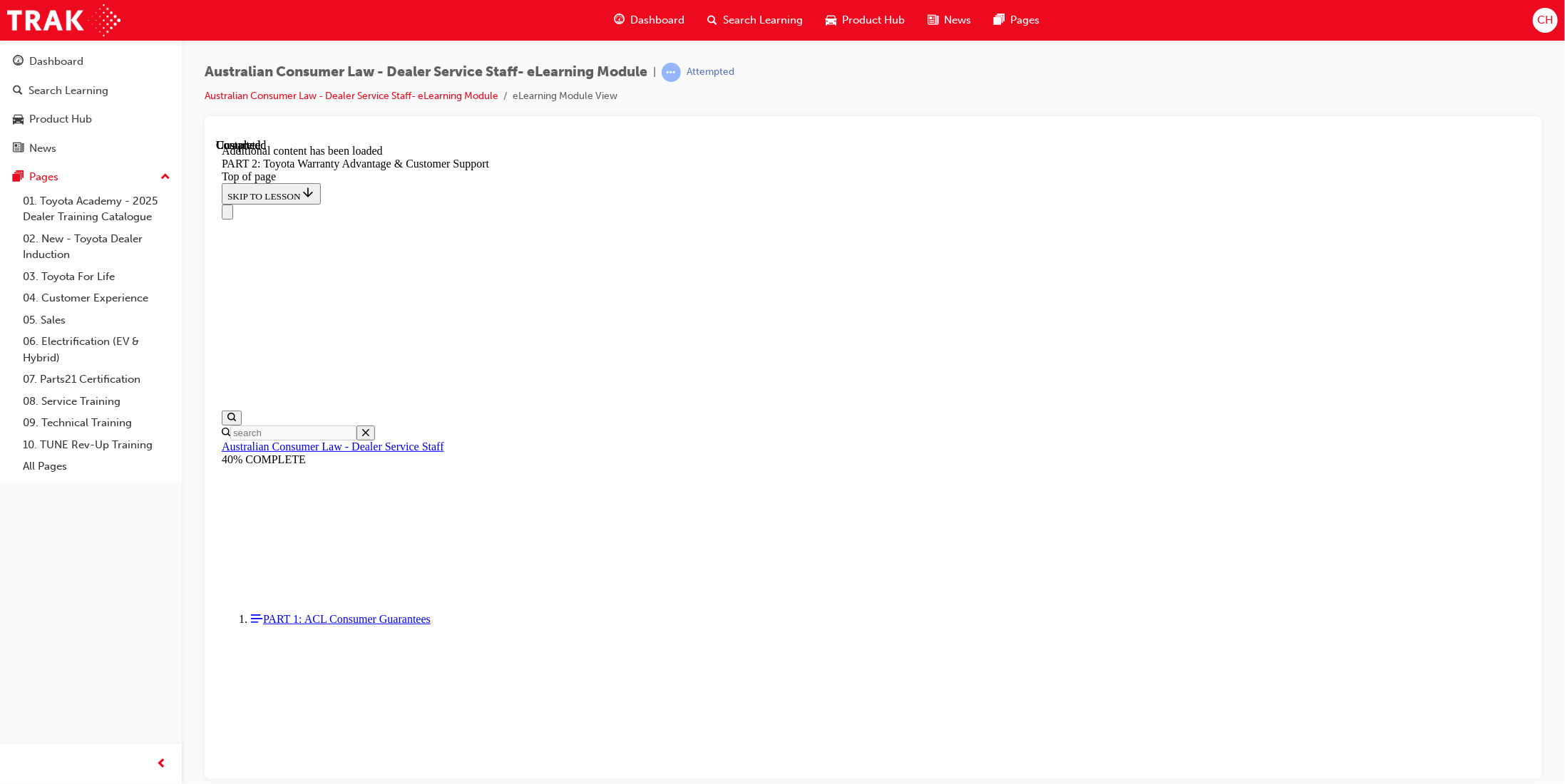
scroll to position [5805, 0]
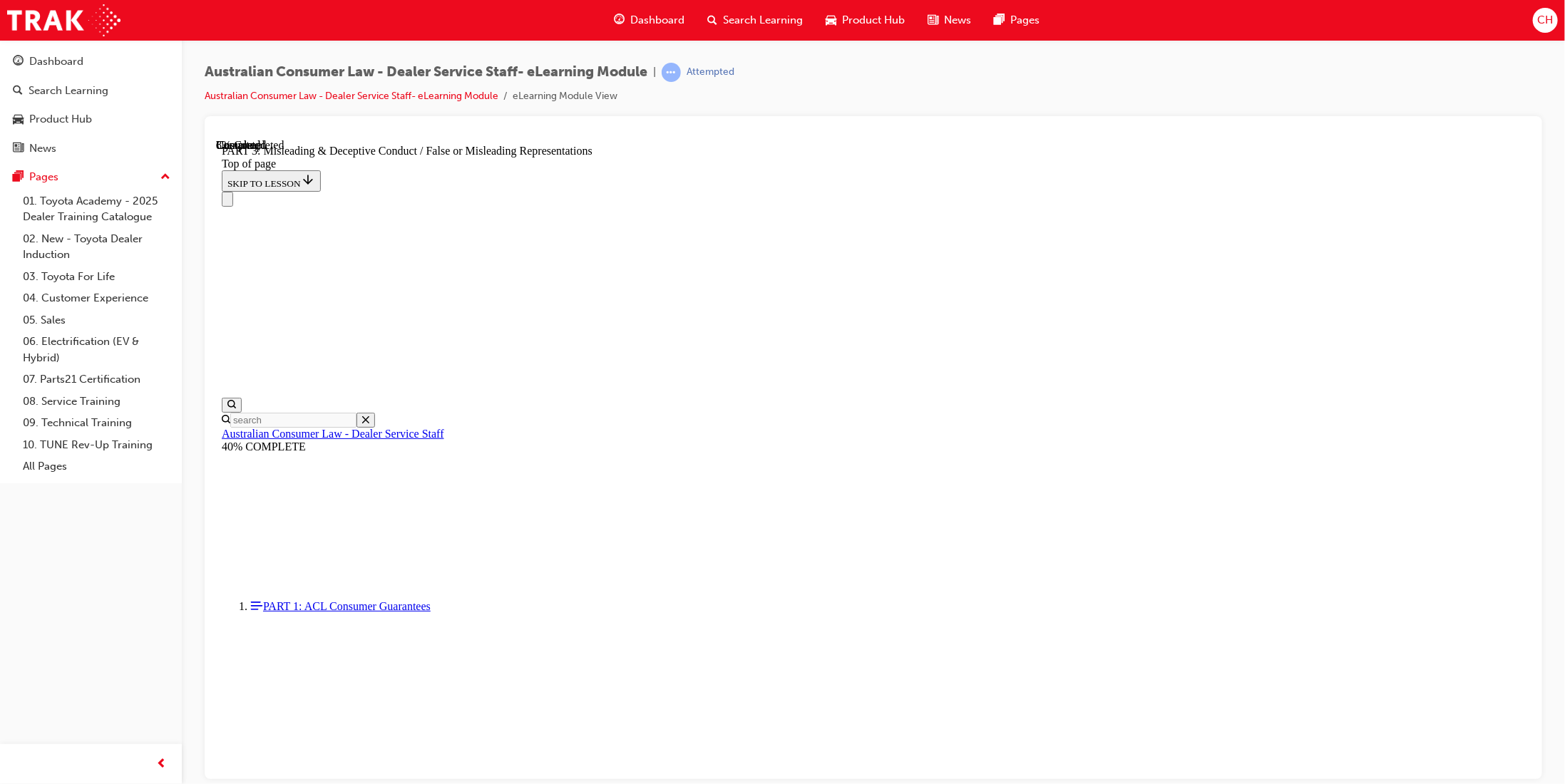
scroll to position [757, 0]
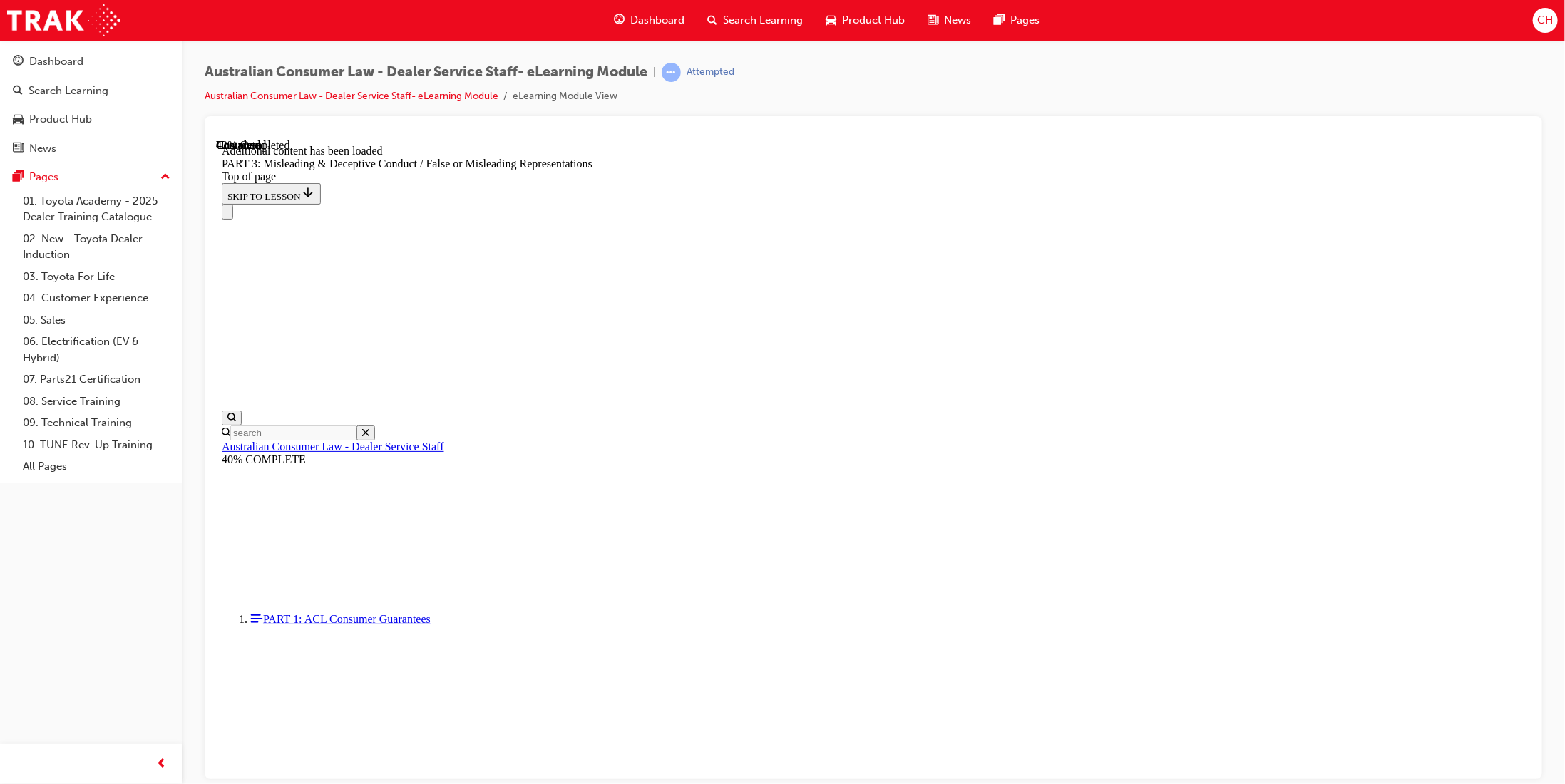
scroll to position [3106, 0]
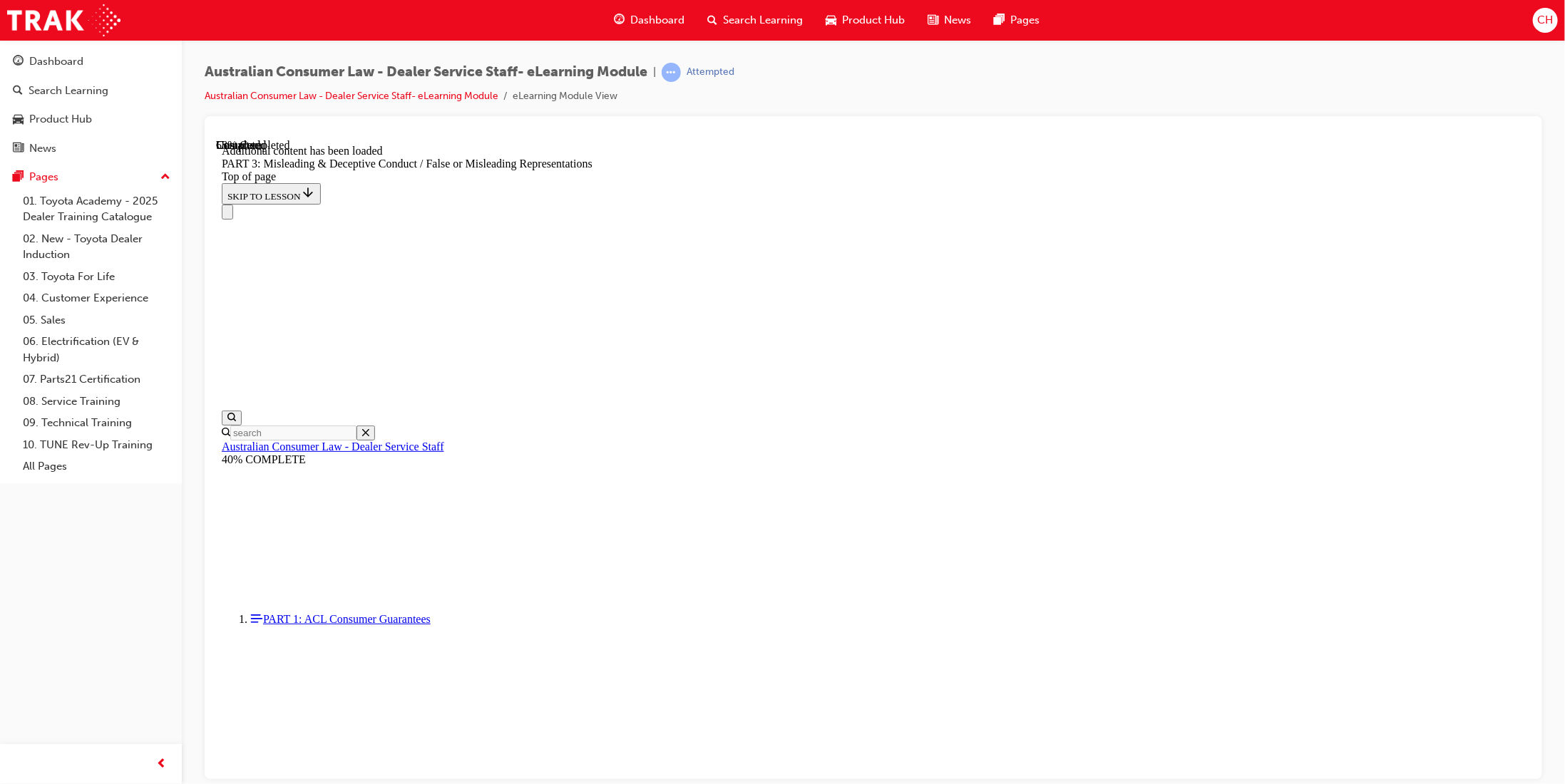
scroll to position [4130, 0]
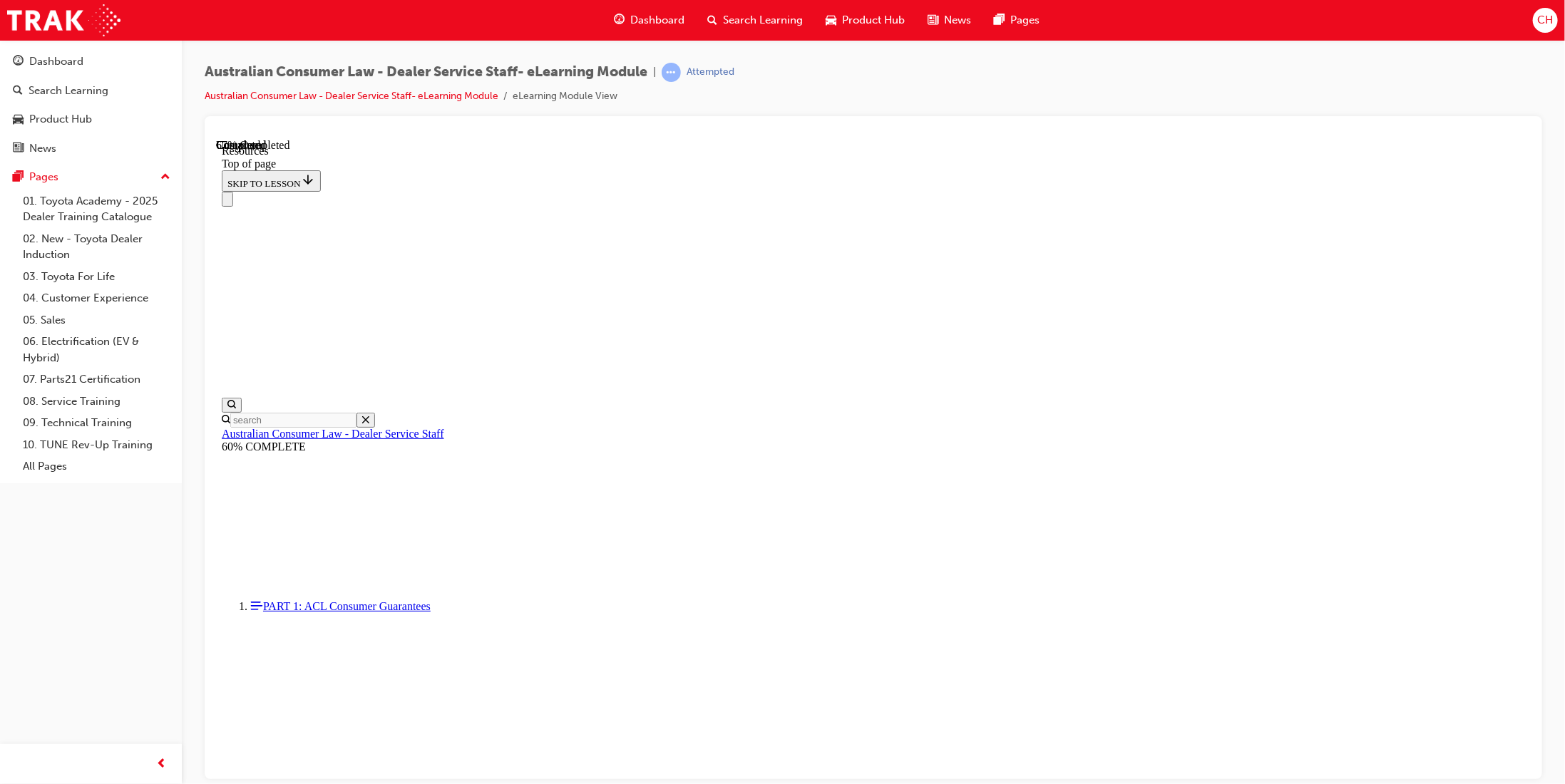
scroll to position [553, 0]
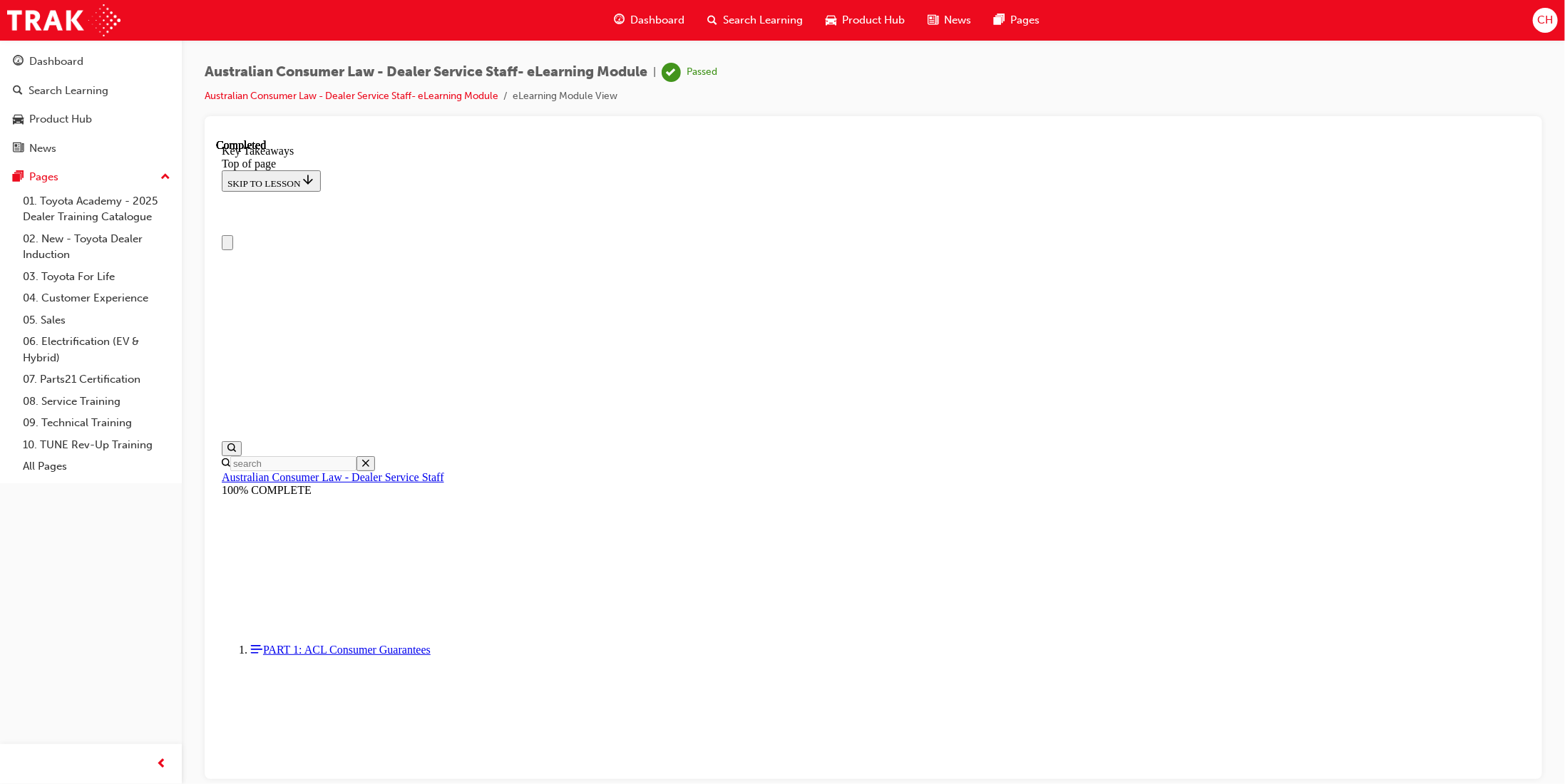
scroll to position [0, 0]
